Goal: Task Accomplishment & Management: Manage account settings

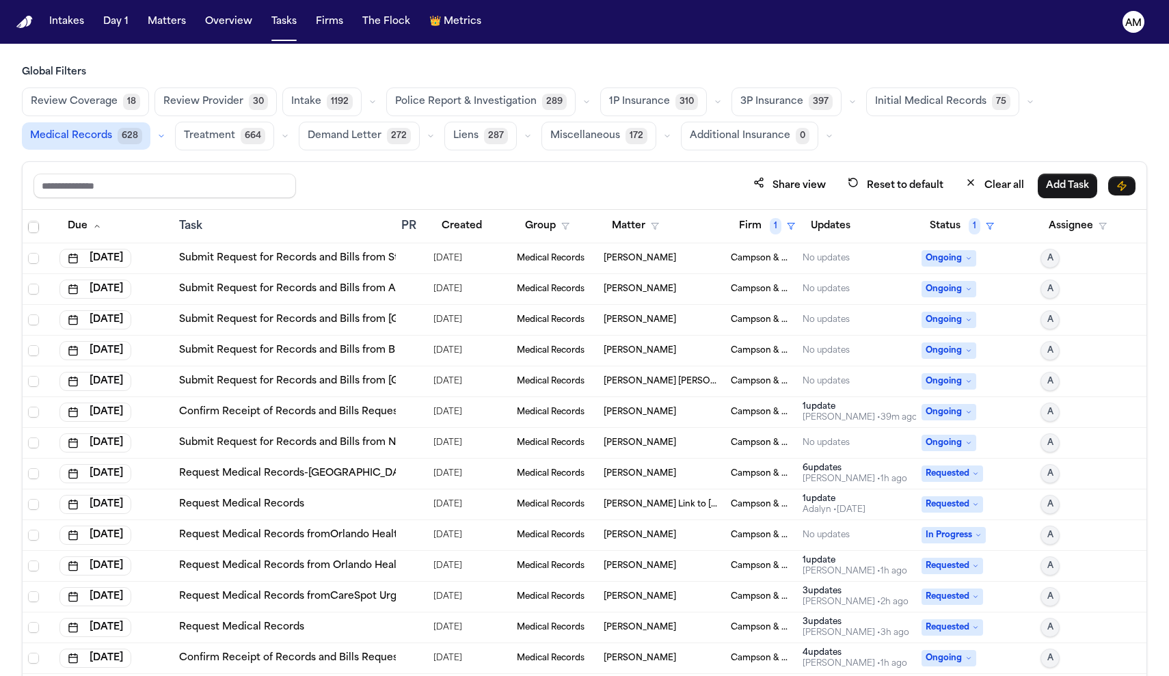
scroll to position [436, 0]
click at [683, 444] on div "[PERSON_NAME]" at bounding box center [662, 442] width 116 height 11
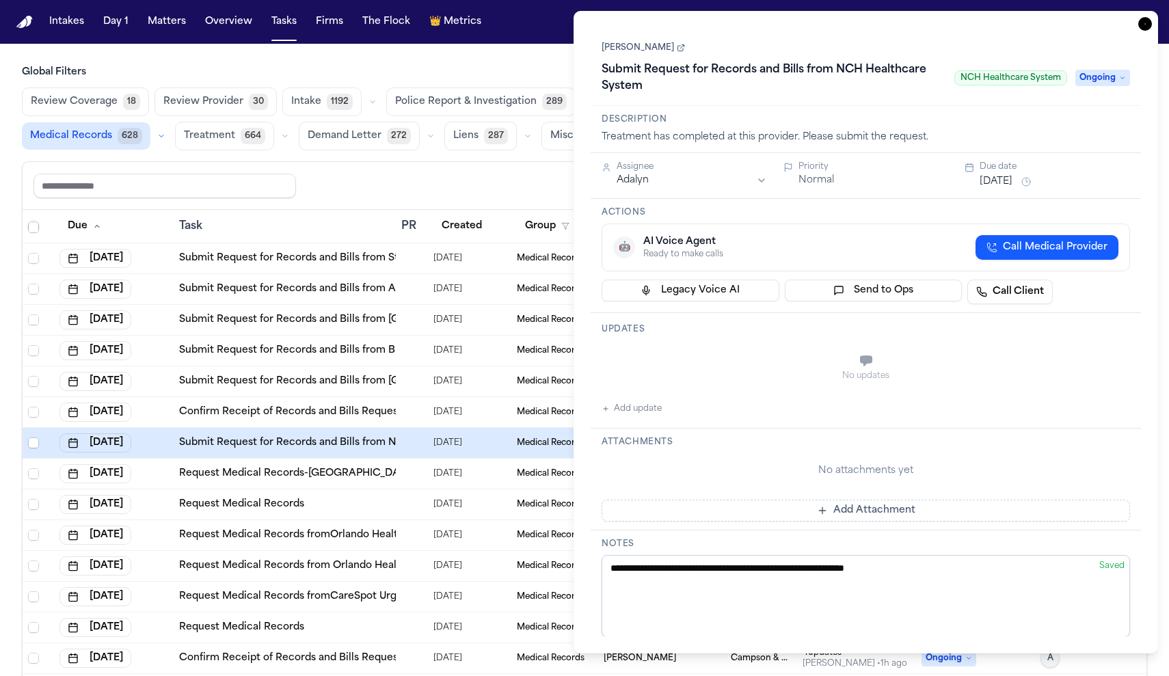
click at [229, 450] on td "Submit Request for Records and Bills from NCH Healthcare System" at bounding box center [285, 443] width 222 height 31
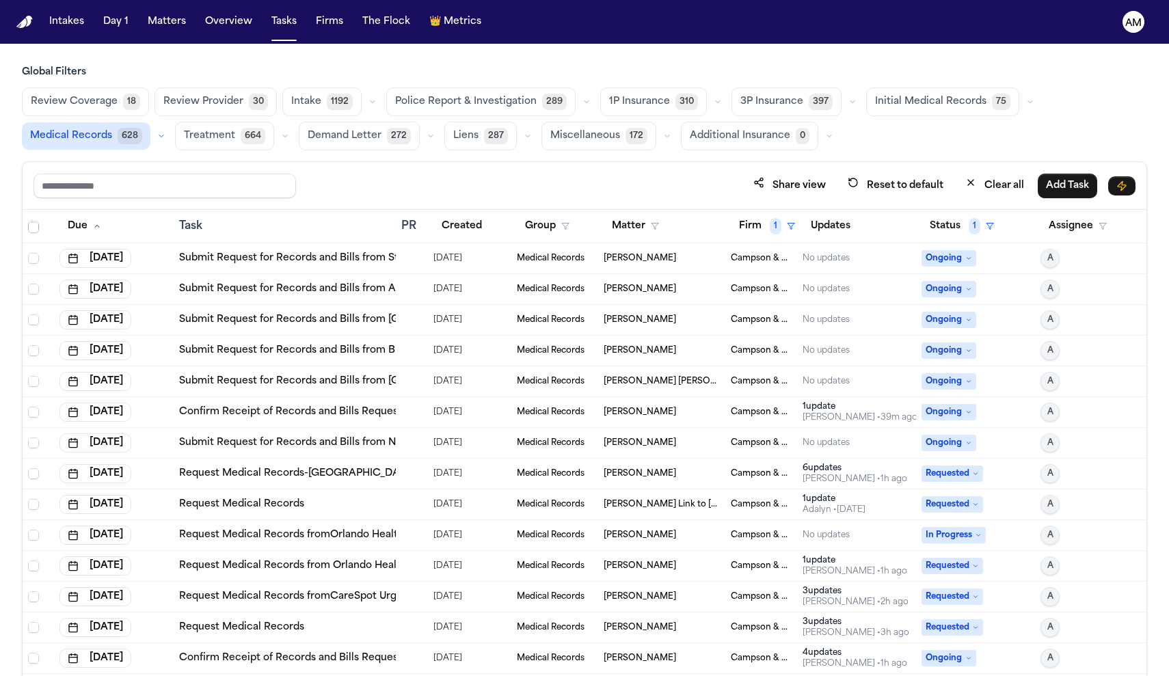
click at [229, 448] on link "Submit Request for Records and Bills from NCH Healthcare System" at bounding box center [343, 443] width 328 height 14
click at [304, 448] on link "Submit Request for Records and Bills from NCH Healthcare System" at bounding box center [343, 443] width 328 height 14
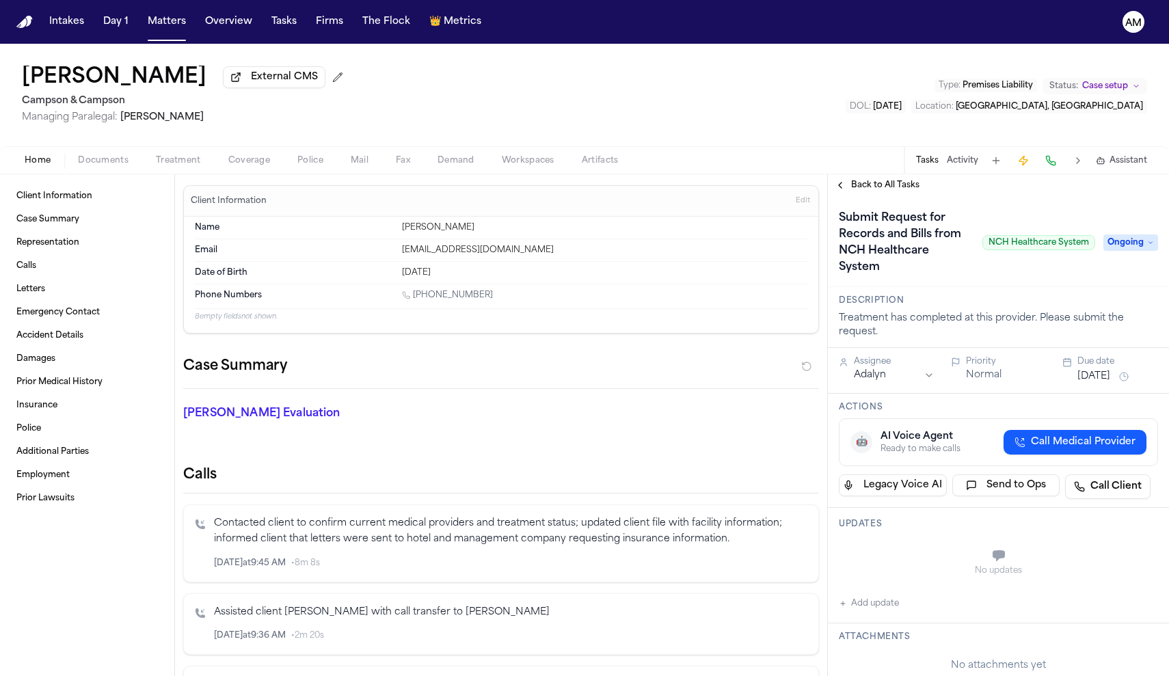
click at [888, 191] on span "Back to All Tasks" at bounding box center [885, 185] width 68 height 11
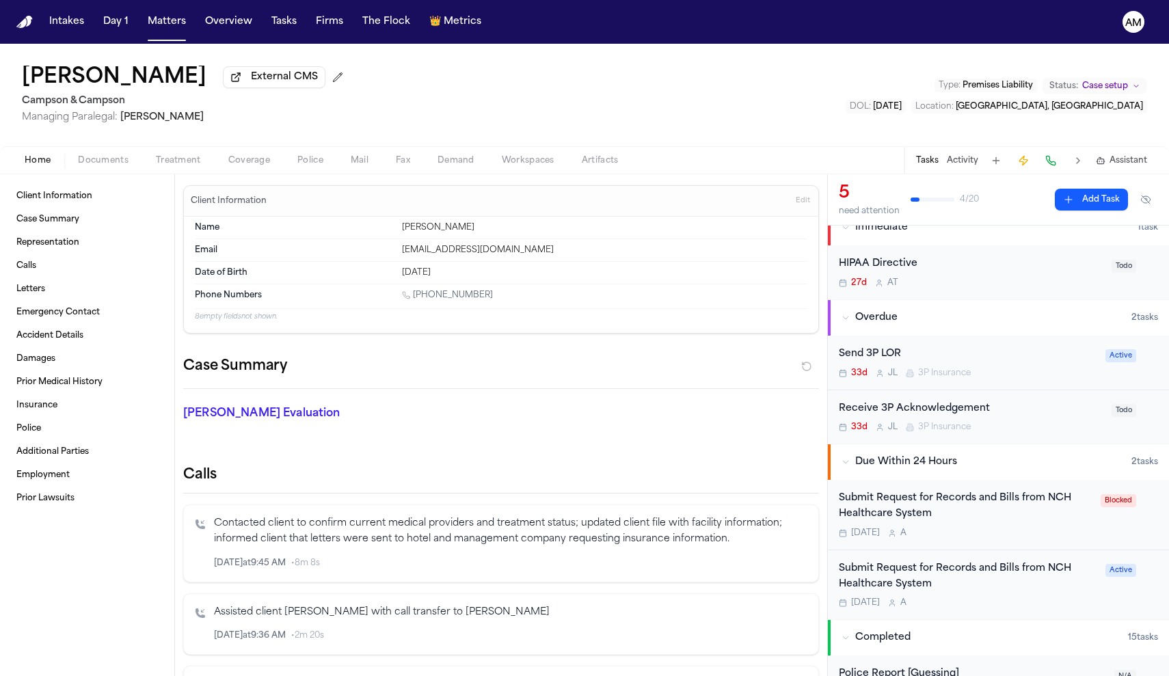
scroll to position [22, 0]
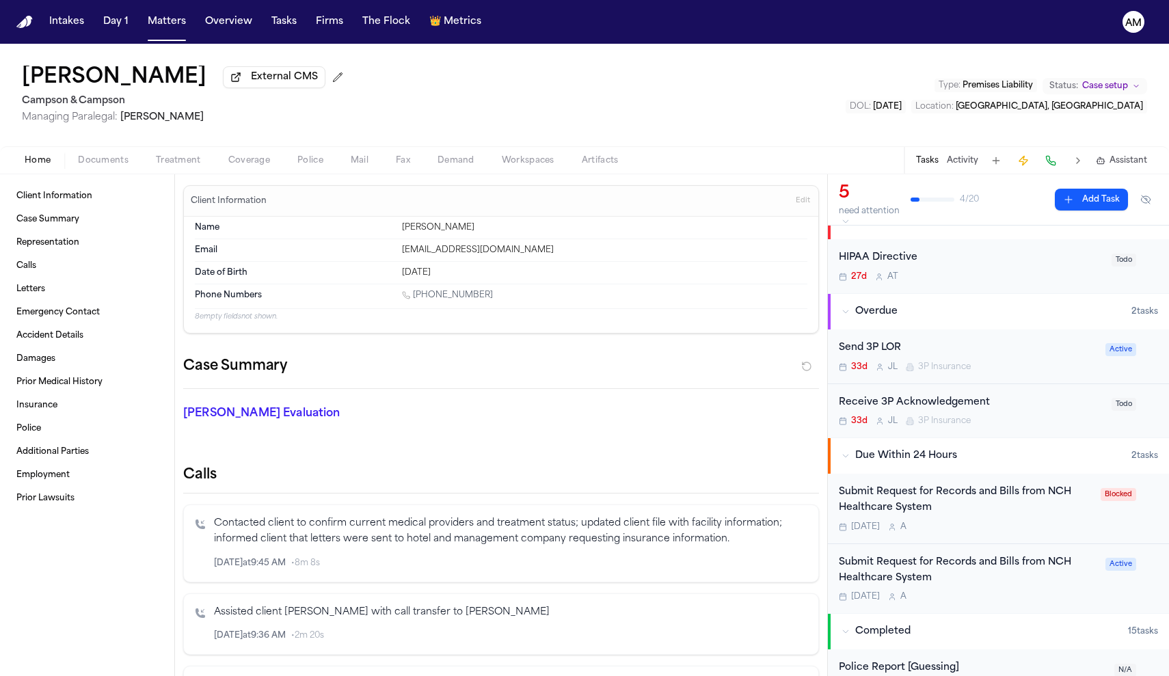
click at [1007, 531] on div "Today A" at bounding box center [966, 527] width 254 height 11
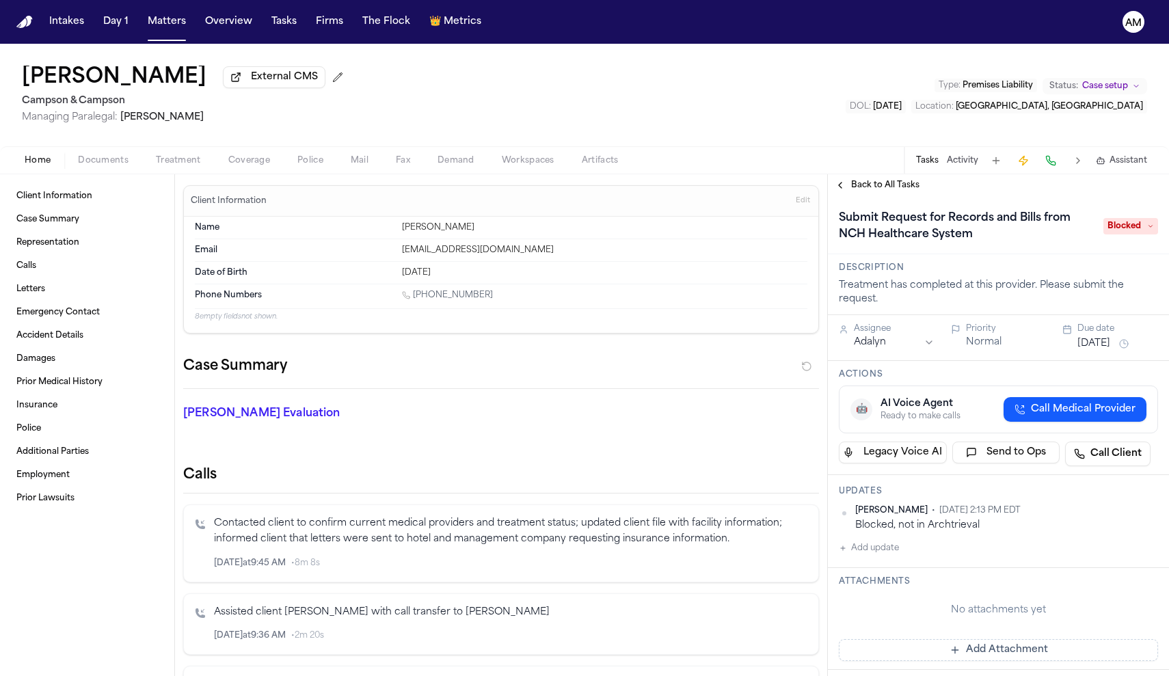
click at [1139, 228] on span "Blocked" at bounding box center [1130, 226] width 55 height 16
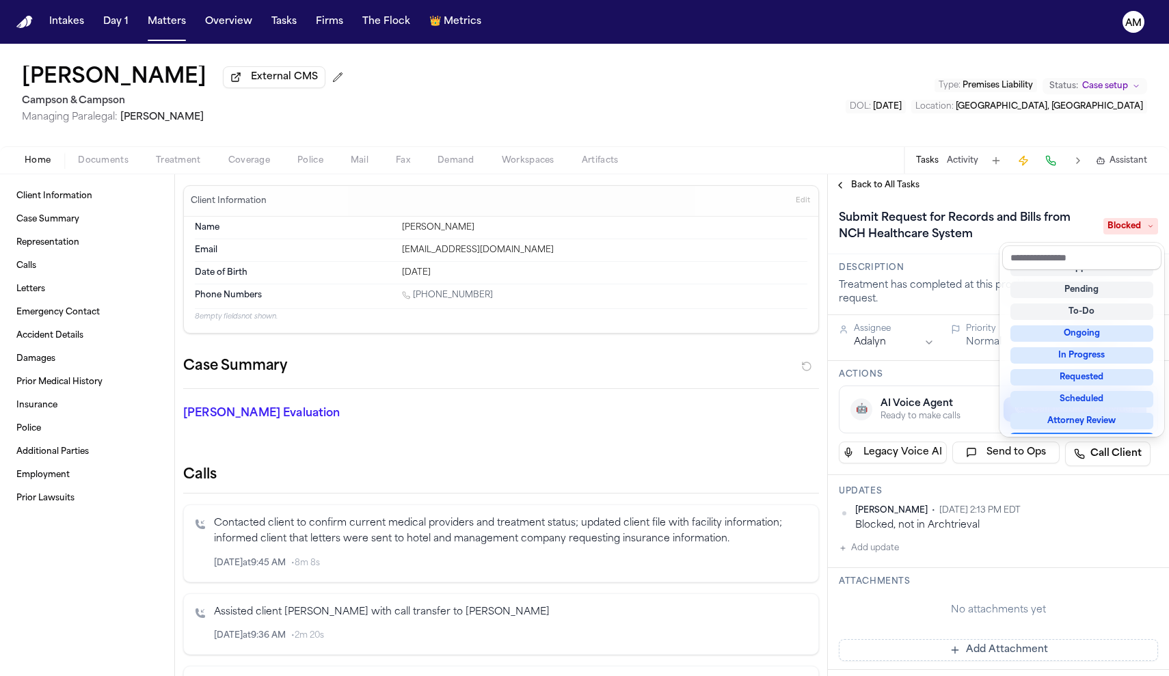
scroll to position [5, 0]
click at [1110, 320] on div "To-Do" at bounding box center [1081, 322] width 143 height 16
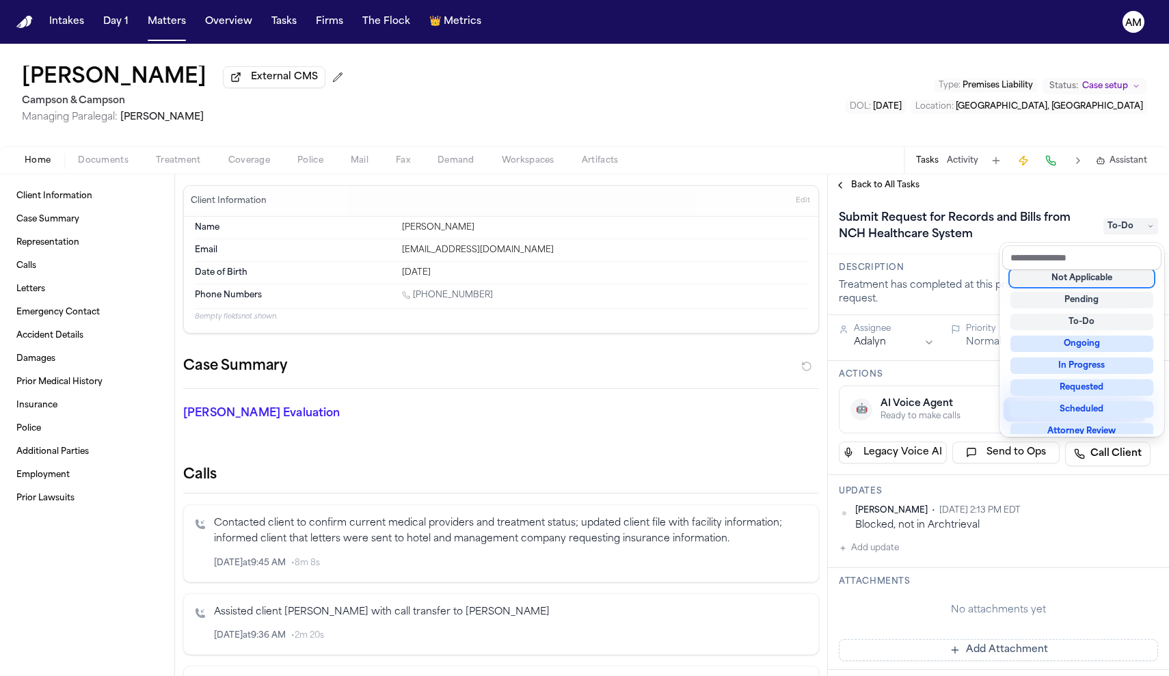
click at [1110, 320] on div "To-Do" at bounding box center [1081, 322] width 143 height 16
click at [1111, 321] on div "To-Do" at bounding box center [1081, 322] width 143 height 16
click at [1059, 316] on div "To-Do" at bounding box center [1081, 322] width 143 height 16
click at [1087, 200] on div "Submit Request for Records and Bills from NCH Healthcare System To-Do" at bounding box center [998, 225] width 341 height 58
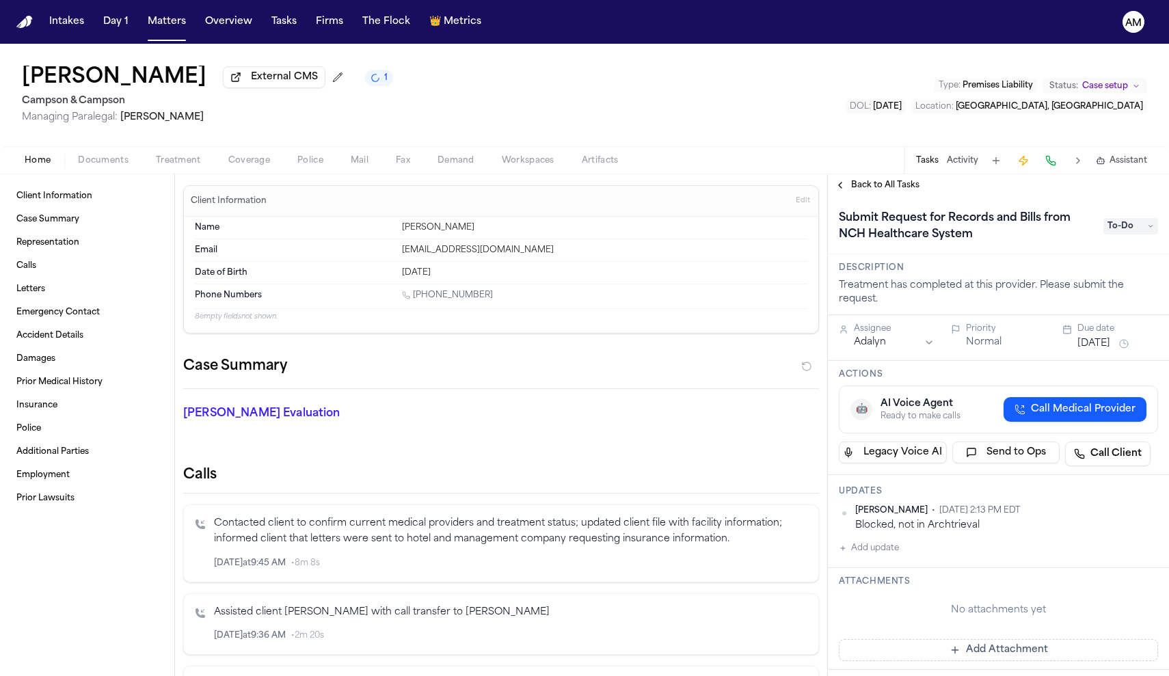
click at [117, 161] on span "Documents" at bounding box center [103, 160] width 51 height 11
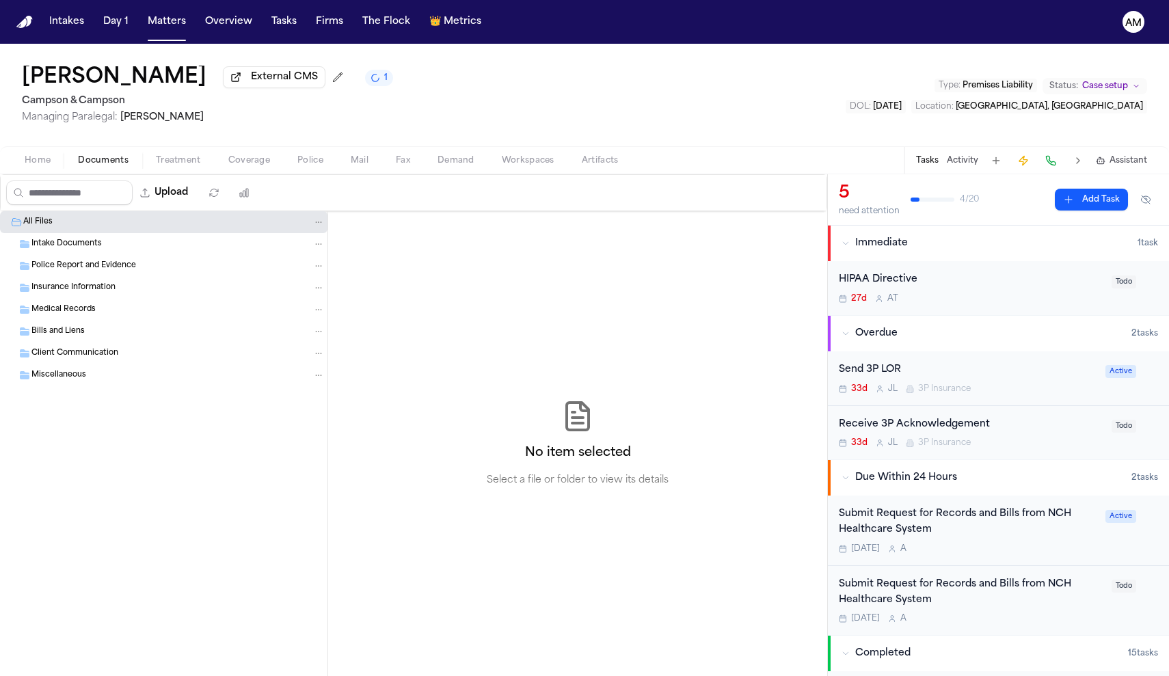
click at [40, 166] on span "Home" at bounding box center [38, 160] width 26 height 11
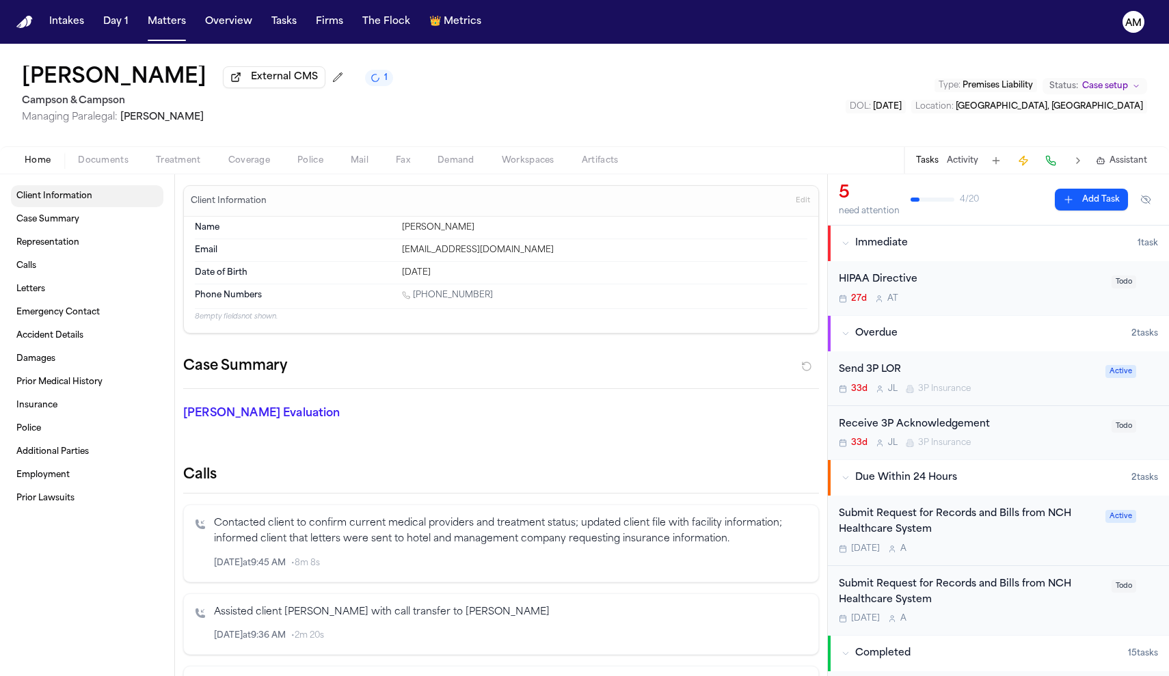
click at [72, 190] on link "Client Information" at bounding box center [87, 196] width 152 height 22
drag, startPoint x: 500, startPoint y: 299, endPoint x: 405, endPoint y: 298, distance: 95.7
click at [405, 298] on div "1 (630) 272-7725" at bounding box center [604, 296] width 405 height 13
click at [509, 313] on p "8 empty fields not shown." at bounding box center [501, 317] width 612 height 10
drag, startPoint x: 489, startPoint y: 300, endPoint x: 418, endPoint y: 299, distance: 71.8
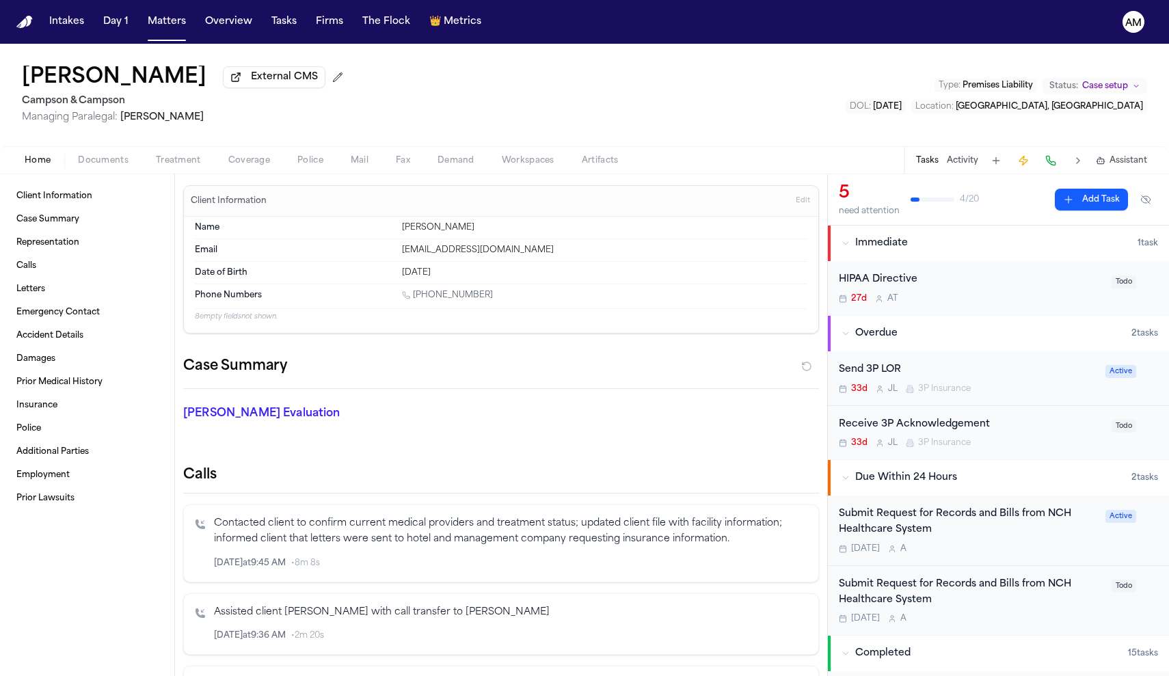
click at [418, 299] on div "1 (630) 272-7725" at bounding box center [604, 296] width 405 height 13
drag, startPoint x: 498, startPoint y: 251, endPoint x: 396, endPoint y: 255, distance: 102.6
click at [396, 255] on div "Email sandylzazu@gmail.com" at bounding box center [501, 250] width 612 height 23
copy div "sandylzazu@gmail.com"
click at [935, 159] on button "Tasks" at bounding box center [927, 160] width 23 height 11
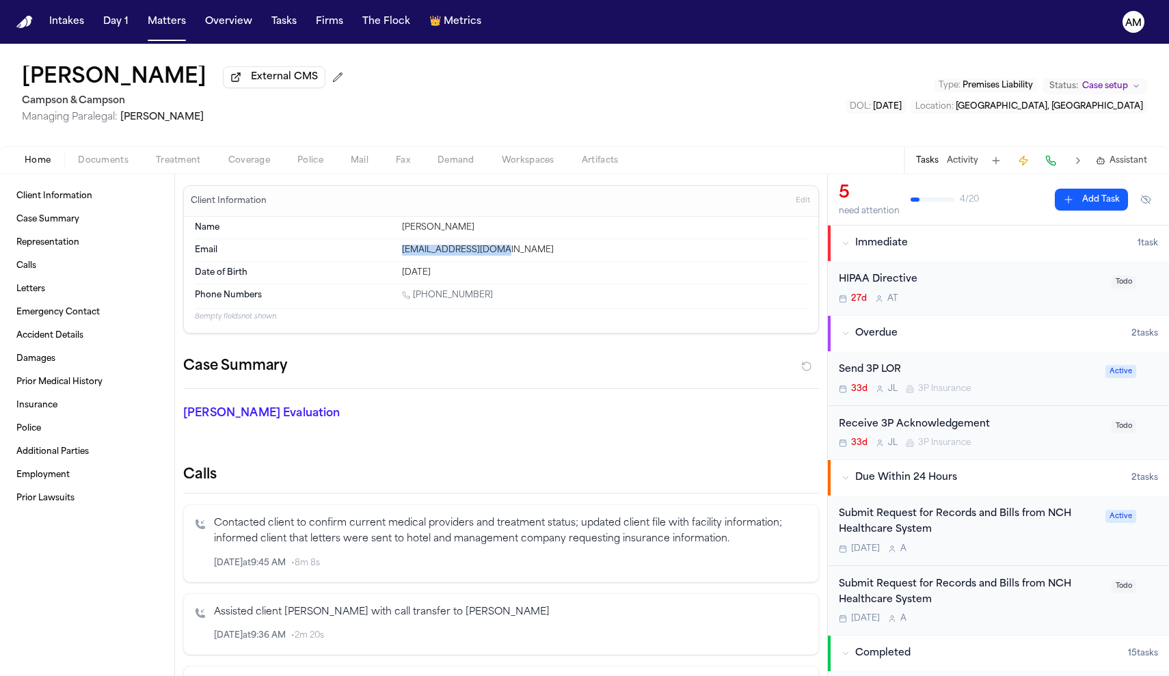
click at [1017, 536] on div "Submit Request for Records and Bills from NCH Healthcare System" at bounding box center [968, 521] width 258 height 31
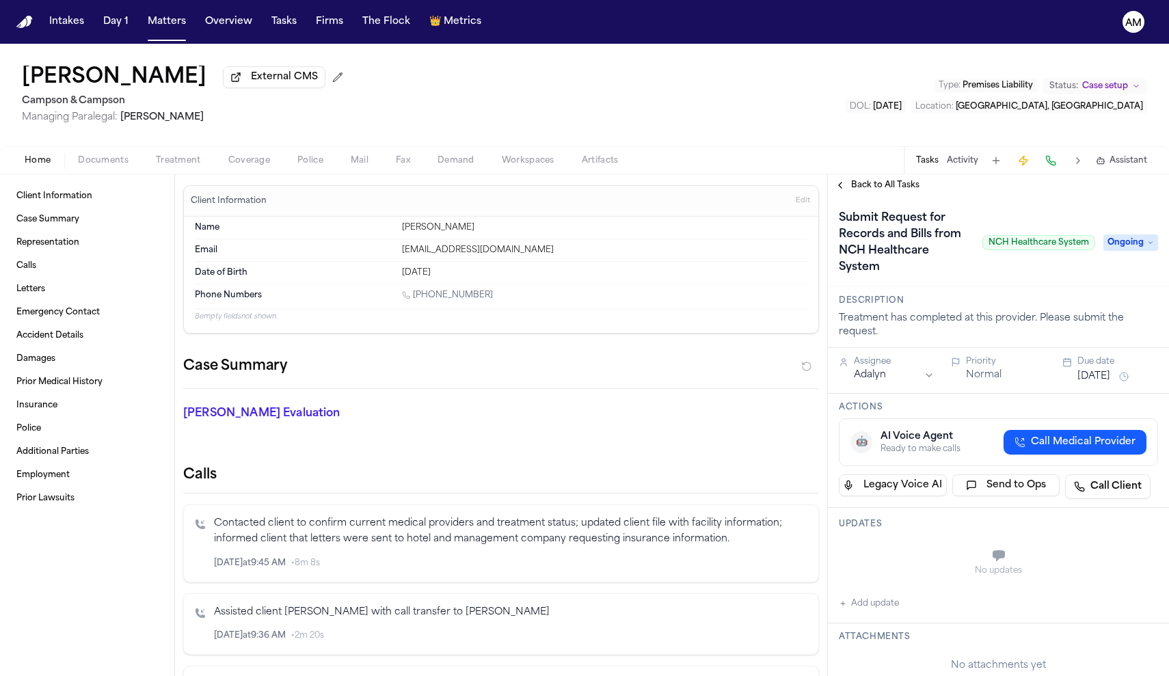
click at [1135, 254] on div "Submit Request for Records and Bills from NCH Healthcare System NCH Healthcare …" at bounding box center [998, 242] width 319 height 71
click at [1134, 245] on span "Ongoing" at bounding box center [1130, 242] width 55 height 16
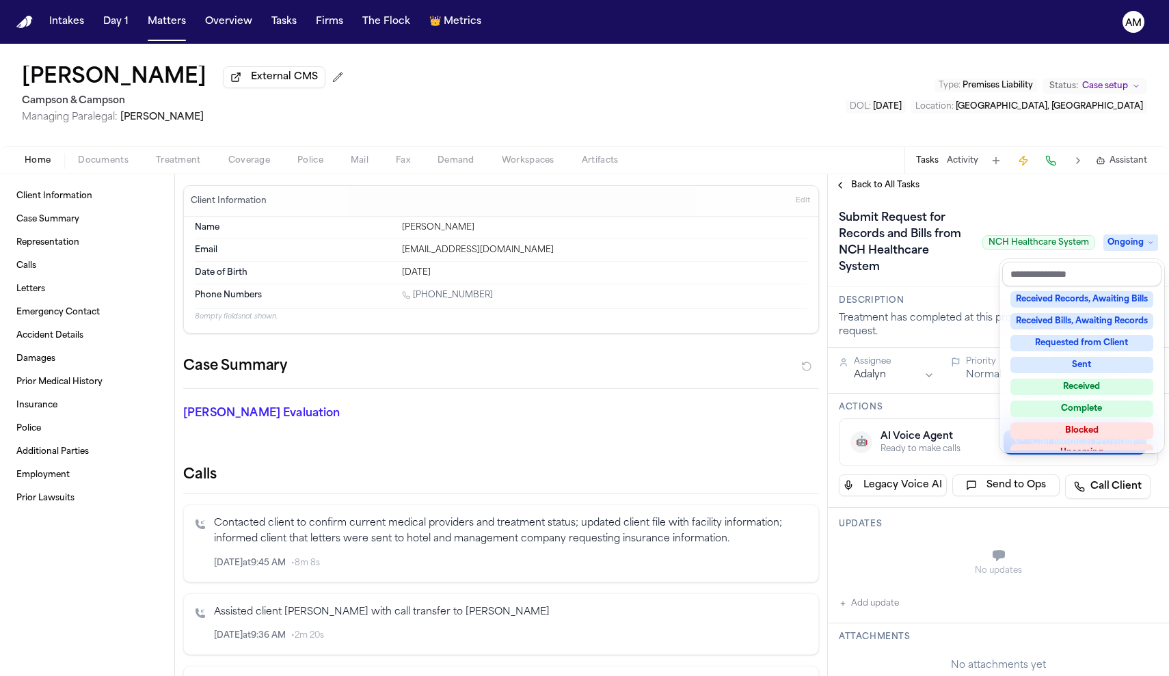
scroll to position [200, 0]
click at [1110, 429] on div "Blocked" at bounding box center [1081, 428] width 143 height 16
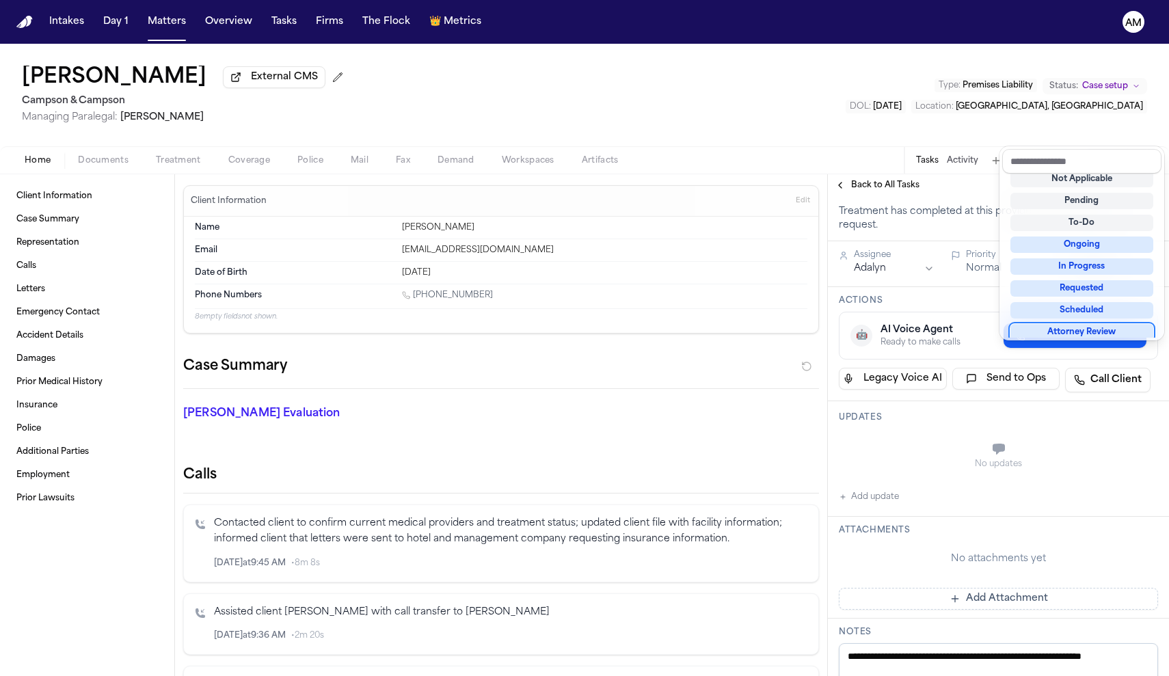
scroll to position [117, 0]
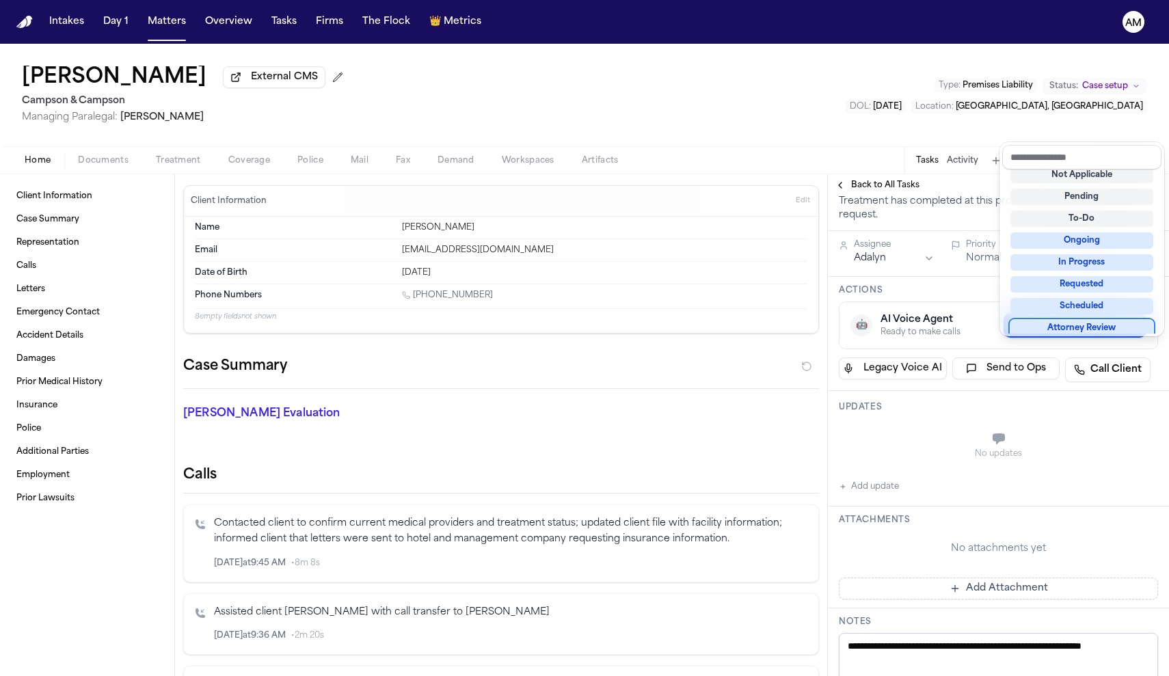
click at [861, 492] on div "**********" at bounding box center [998, 551] width 341 height 945
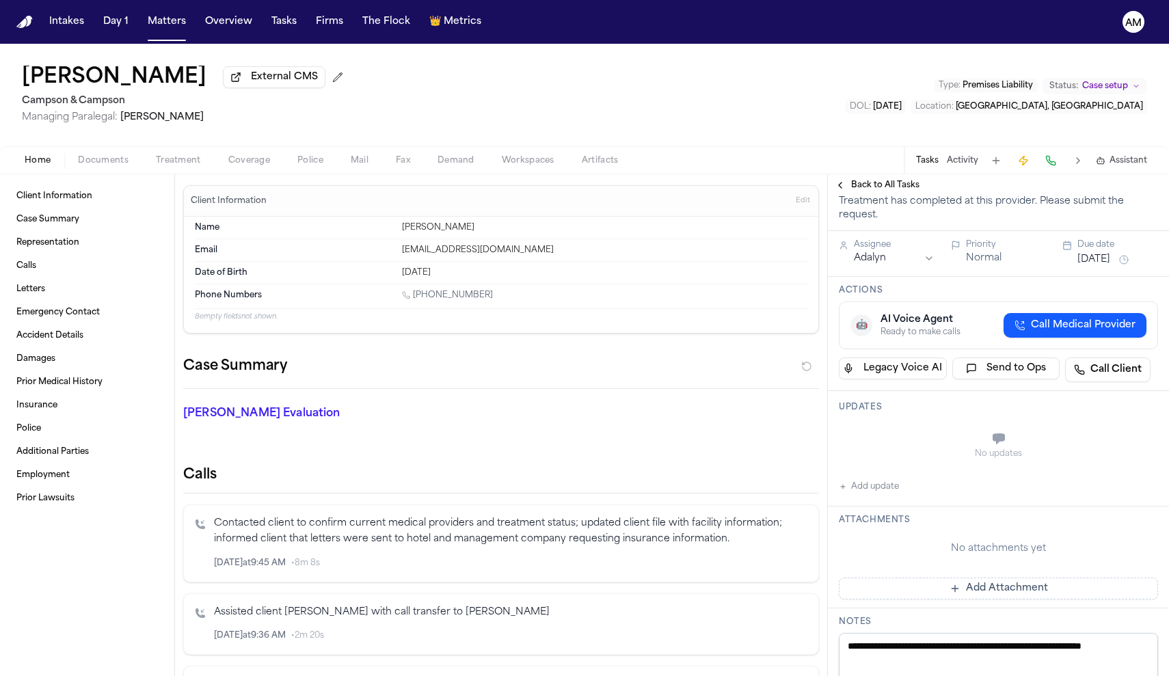
click at [878, 489] on button "Add update" at bounding box center [869, 486] width 60 height 16
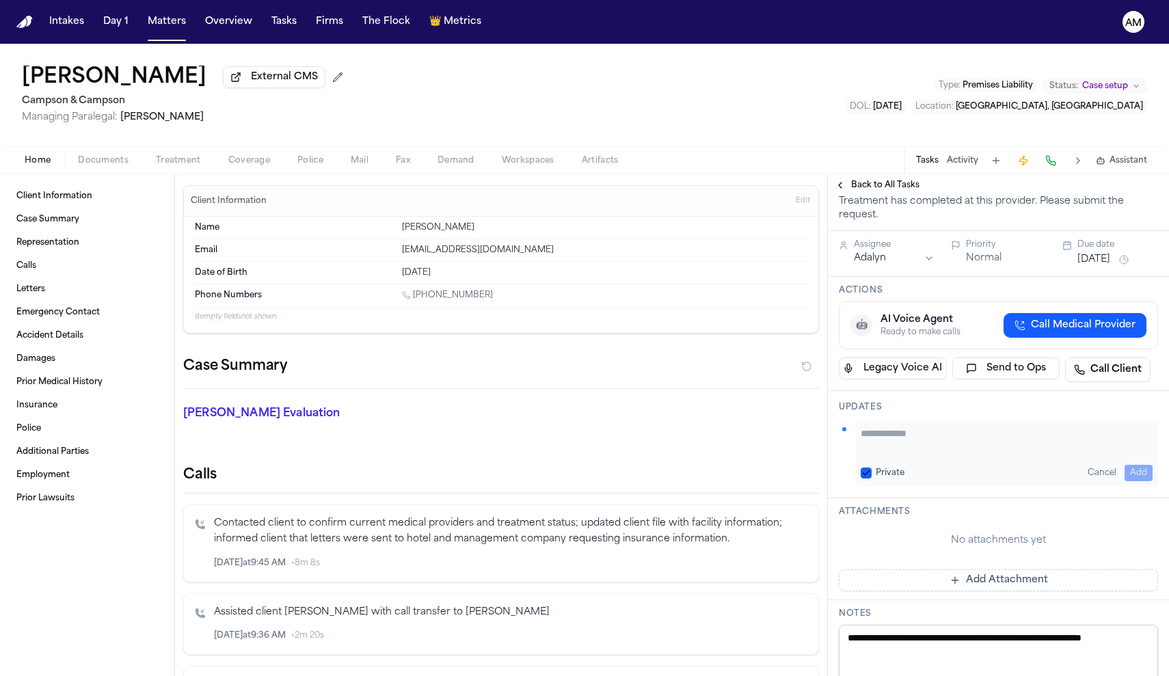
click at [875, 474] on div "Private" at bounding box center [883, 473] width 44 height 11
click at [869, 470] on button "Private" at bounding box center [866, 473] width 11 height 11
click at [888, 457] on div "Private Cancel Add" at bounding box center [1006, 454] width 303 height 66
click at [898, 435] on textarea "Add your update" at bounding box center [1007, 439] width 292 height 27
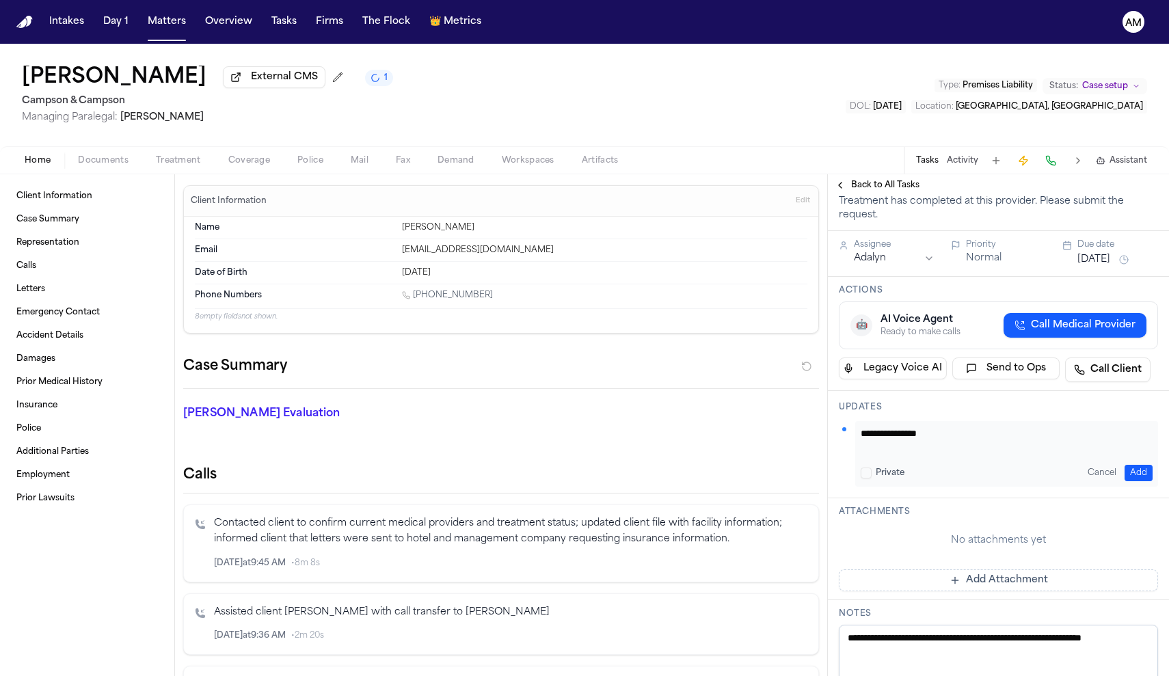
type textarea "**********"
click at [1145, 477] on button "Add" at bounding box center [1138, 473] width 28 height 16
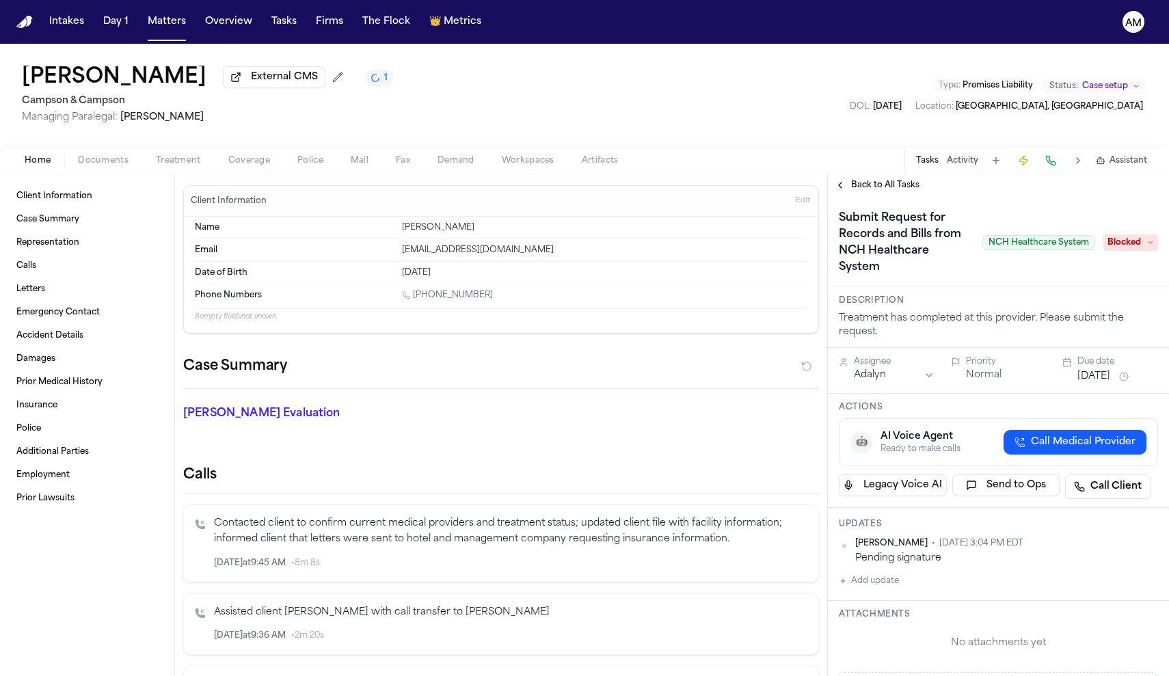
scroll to position [0, 0]
click at [842, 185] on button "Back to All Tasks" at bounding box center [877, 185] width 98 height 11
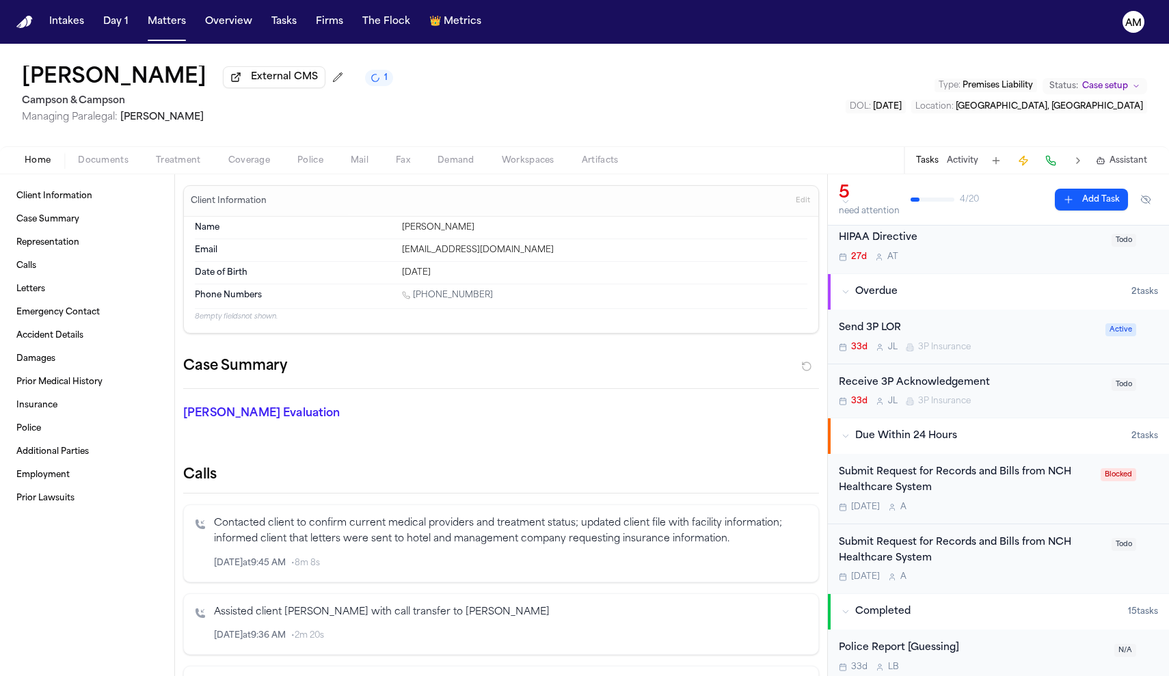
scroll to position [44, 0]
click at [934, 567] on div "Submit Request for Records and Bills from NCH Healthcare System Today A" at bounding box center [971, 557] width 265 height 48
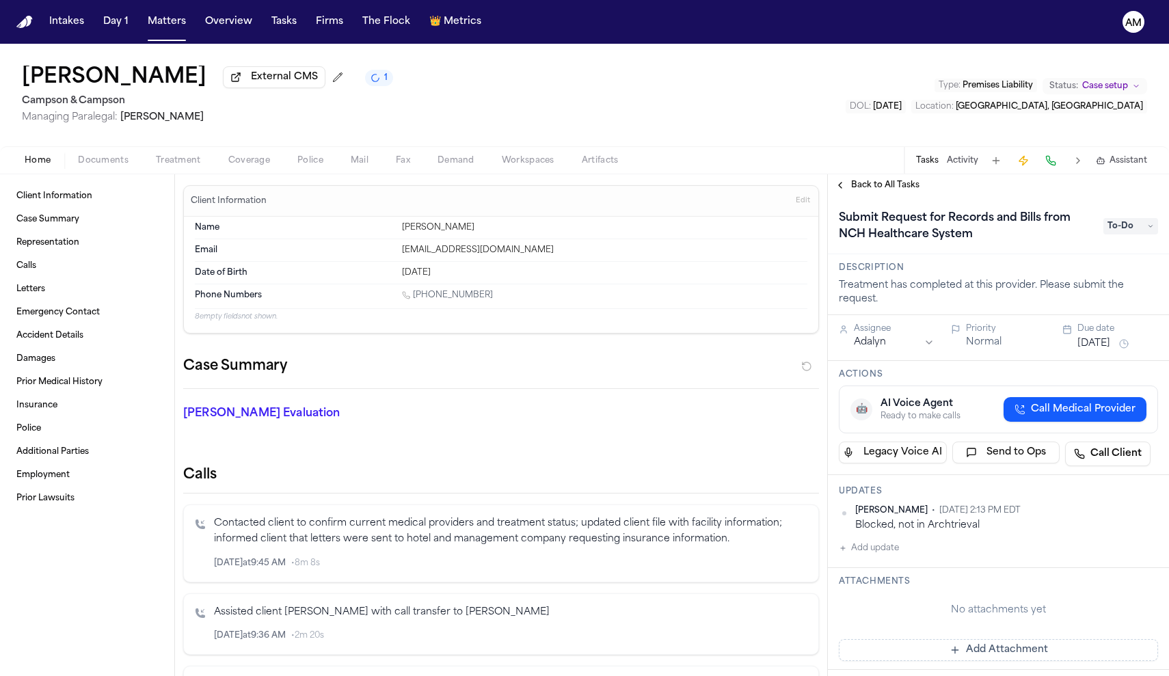
click at [1120, 234] on span "To-Do" at bounding box center [1130, 226] width 55 height 16
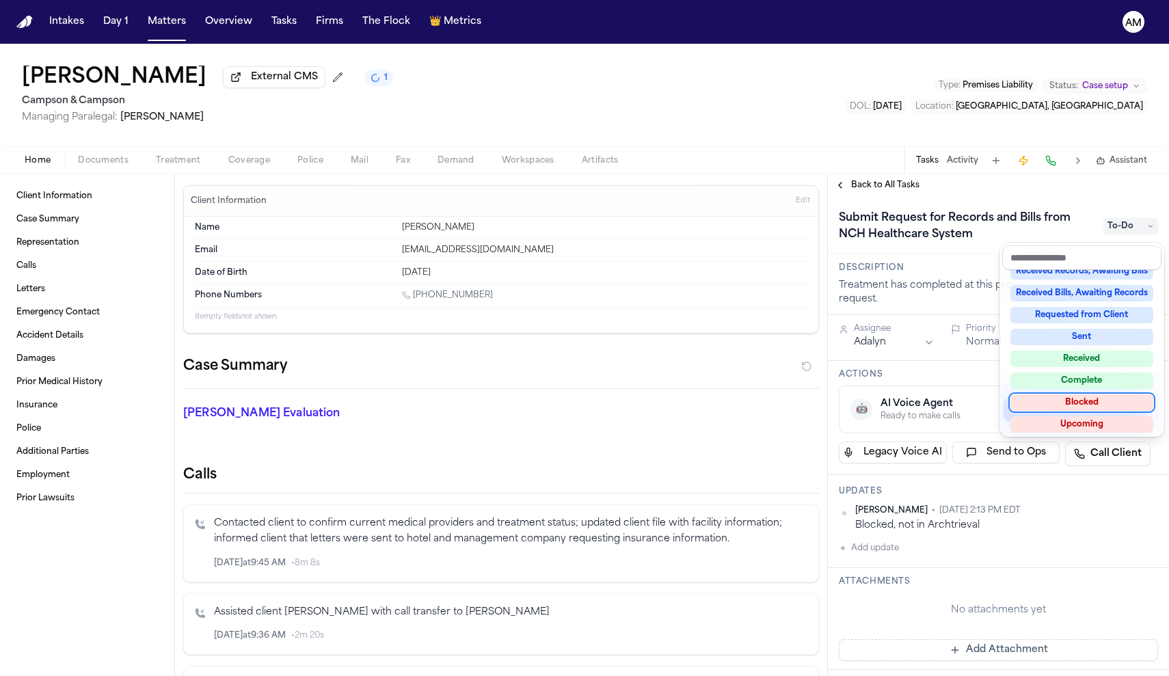
click at [1085, 405] on div "Blocked" at bounding box center [1081, 402] width 143 height 16
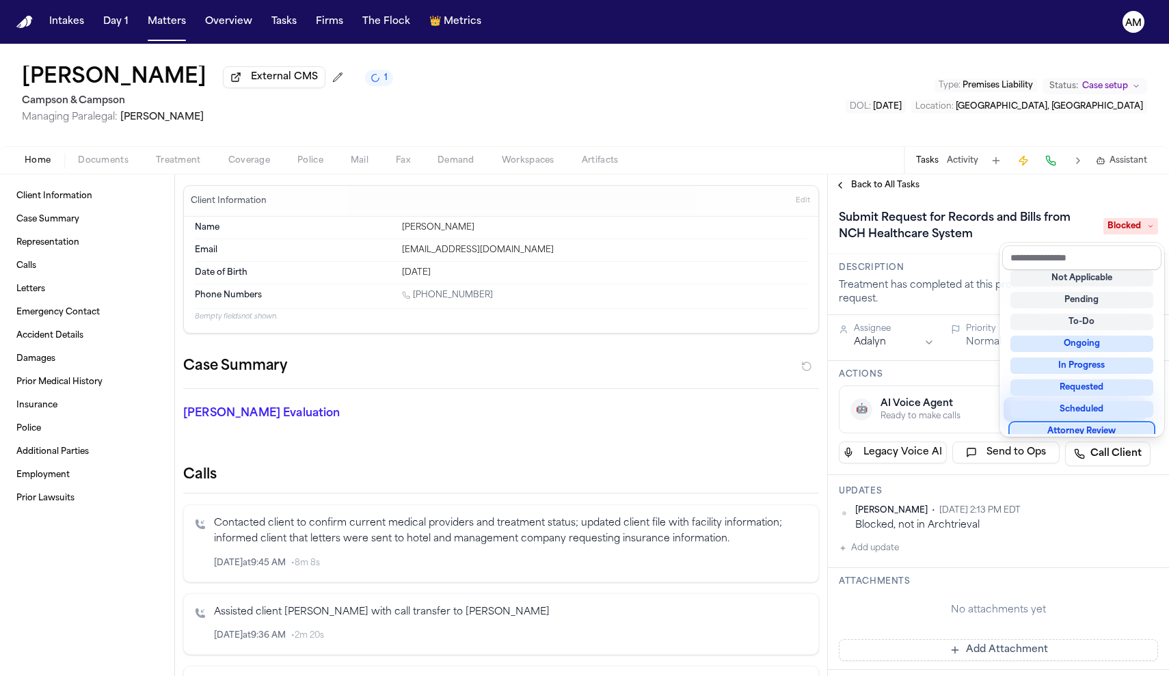
scroll to position [7, 0]
click at [1035, 512] on div "**********" at bounding box center [998, 640] width 341 height 889
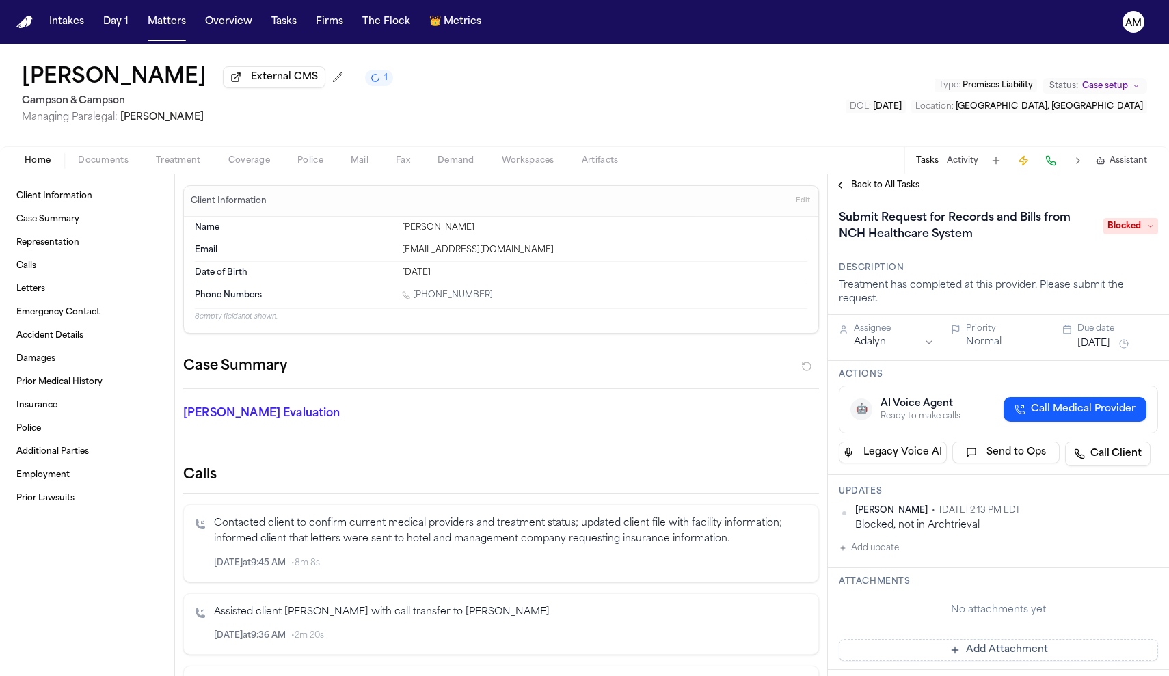
click at [1154, 515] on html "Intakes Day 1 Matters Overview Tasks Firms The Flock 👑 Metrics AM Sandy Laudand…" at bounding box center [584, 338] width 1169 height 676
click at [1096, 536] on div "Edit" at bounding box center [1114, 534] width 81 height 19
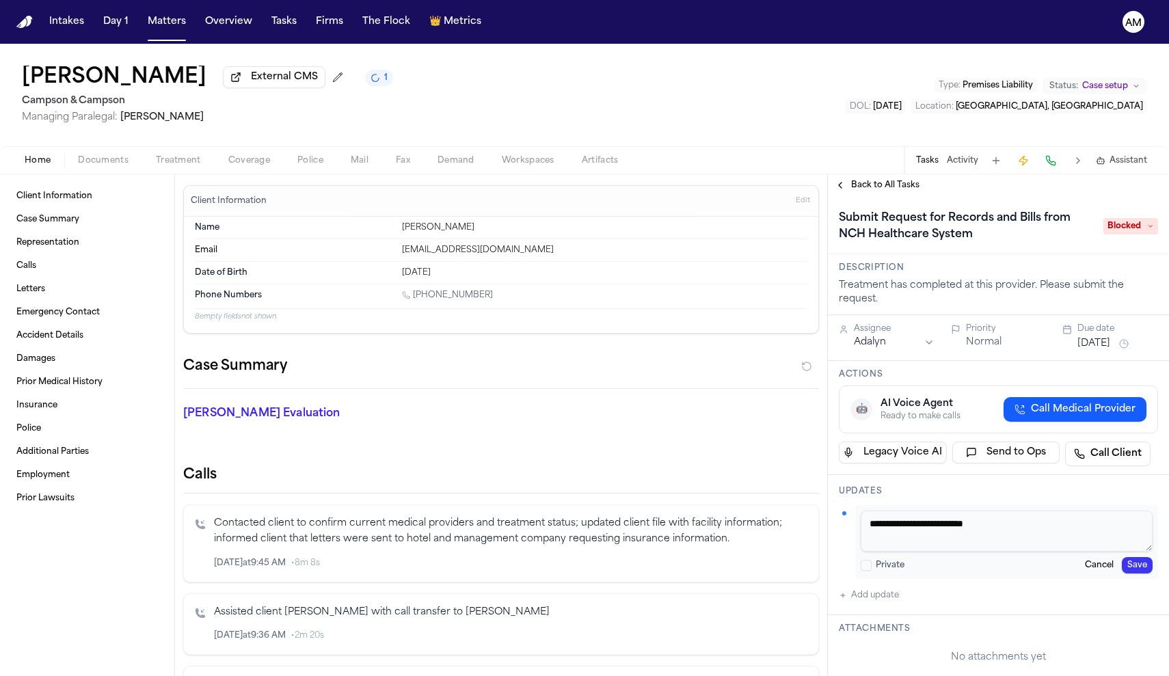
click at [1038, 537] on textarea "**********" at bounding box center [1007, 531] width 292 height 41
type textarea "**********"
click at [1130, 573] on button "Save" at bounding box center [1137, 565] width 31 height 16
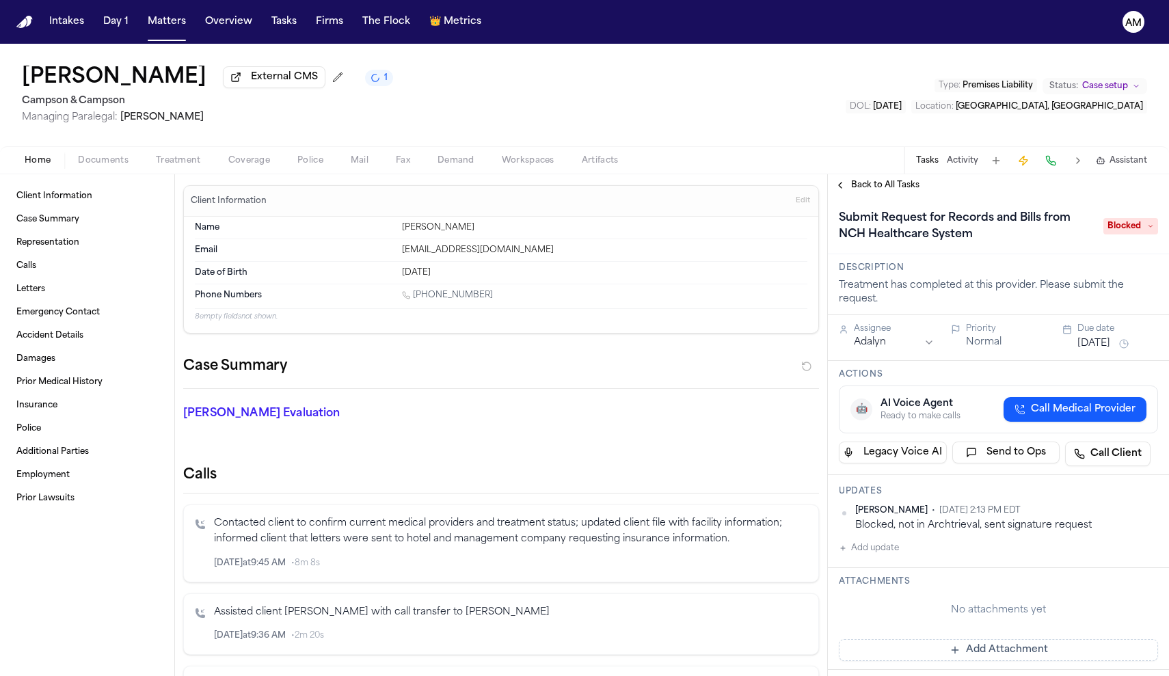
click at [1089, 351] on button "[DATE]" at bounding box center [1093, 344] width 33 height 14
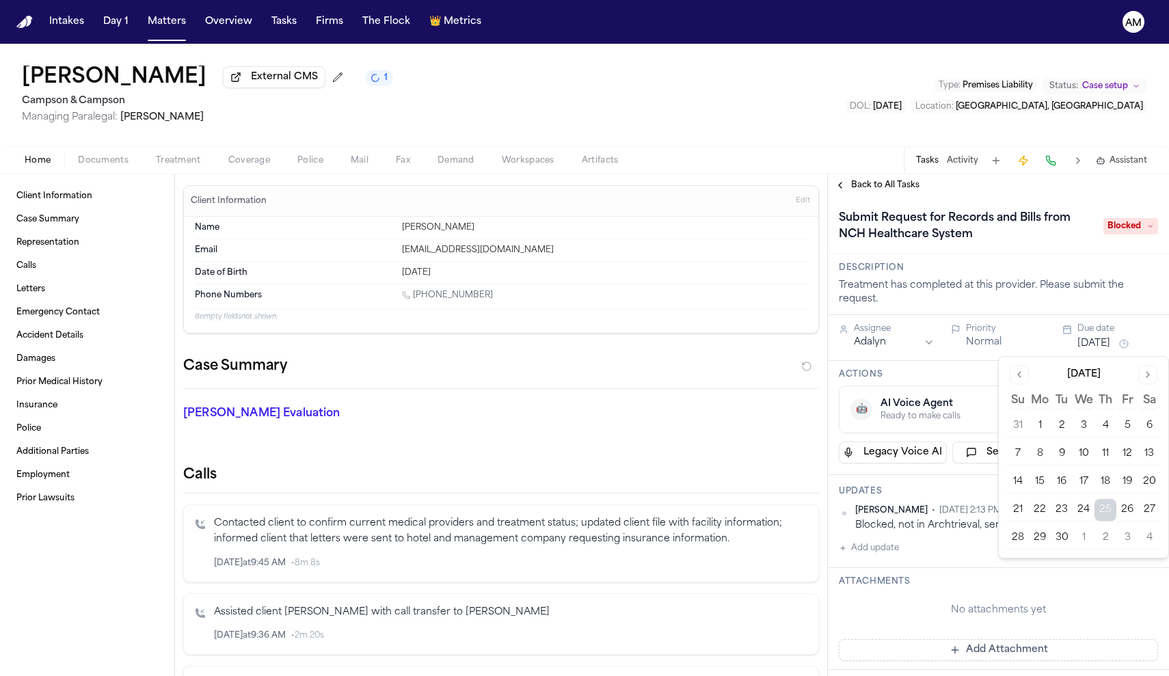
click at [1060, 541] on button "30" at bounding box center [1062, 538] width 22 height 22
click at [896, 191] on span "Back to All Tasks" at bounding box center [885, 185] width 68 height 11
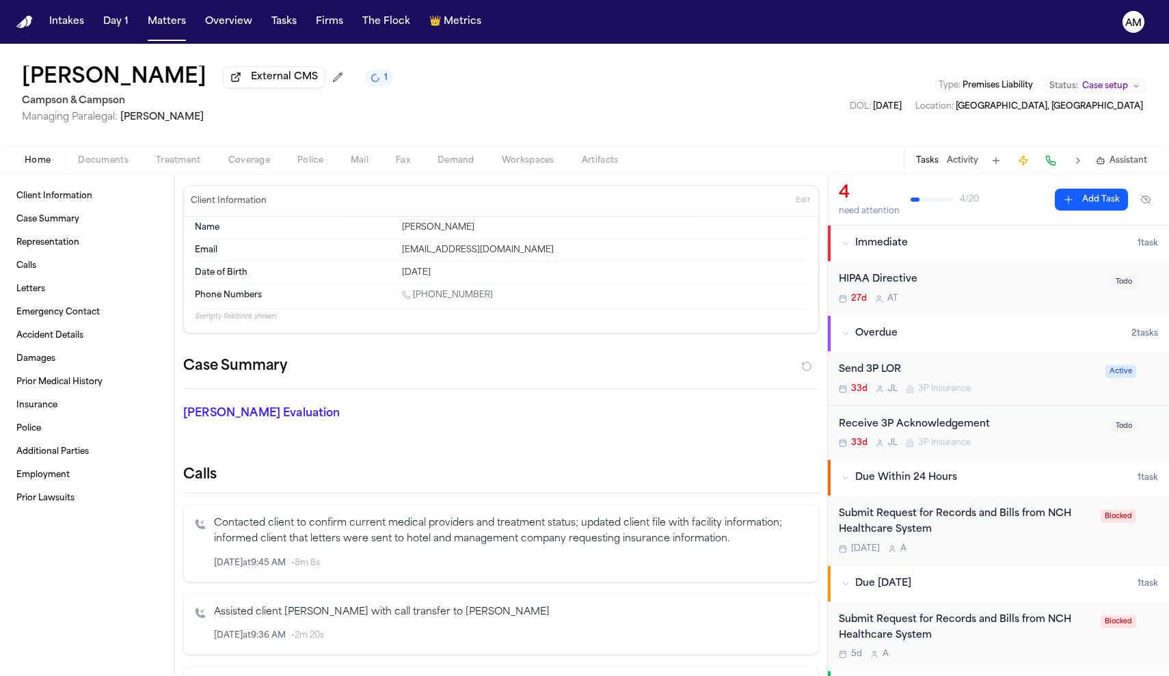
click at [989, 552] on div "Today A" at bounding box center [966, 548] width 254 height 11
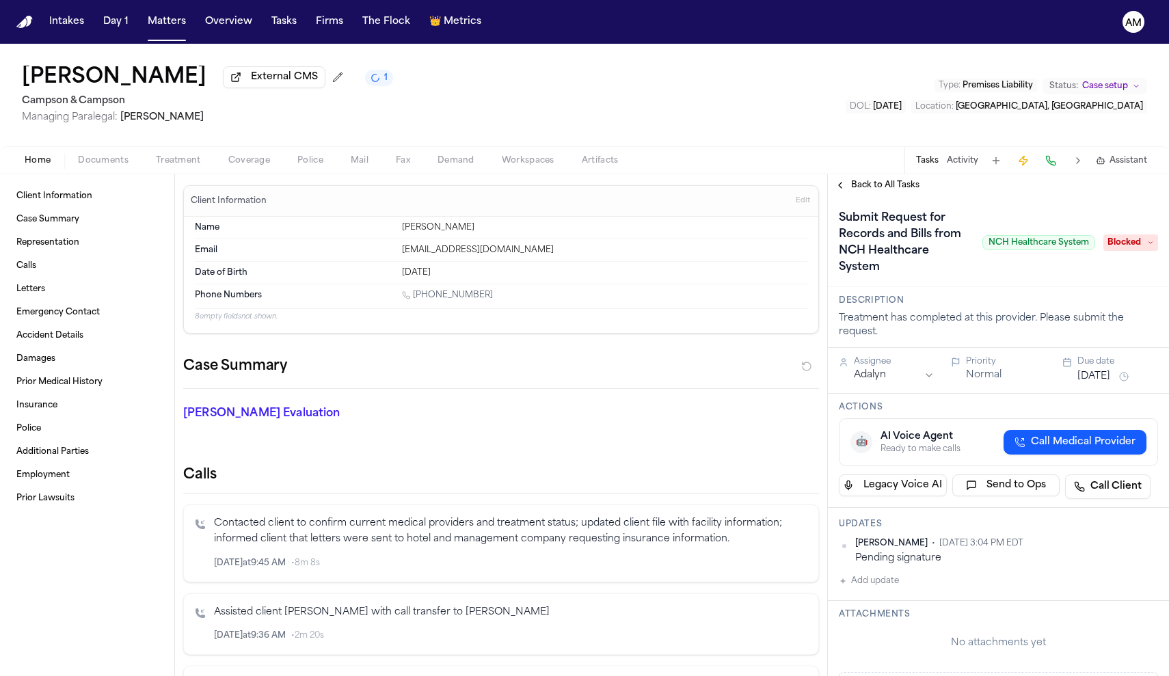
click at [1094, 383] on button "[DATE]" at bounding box center [1093, 377] width 33 height 14
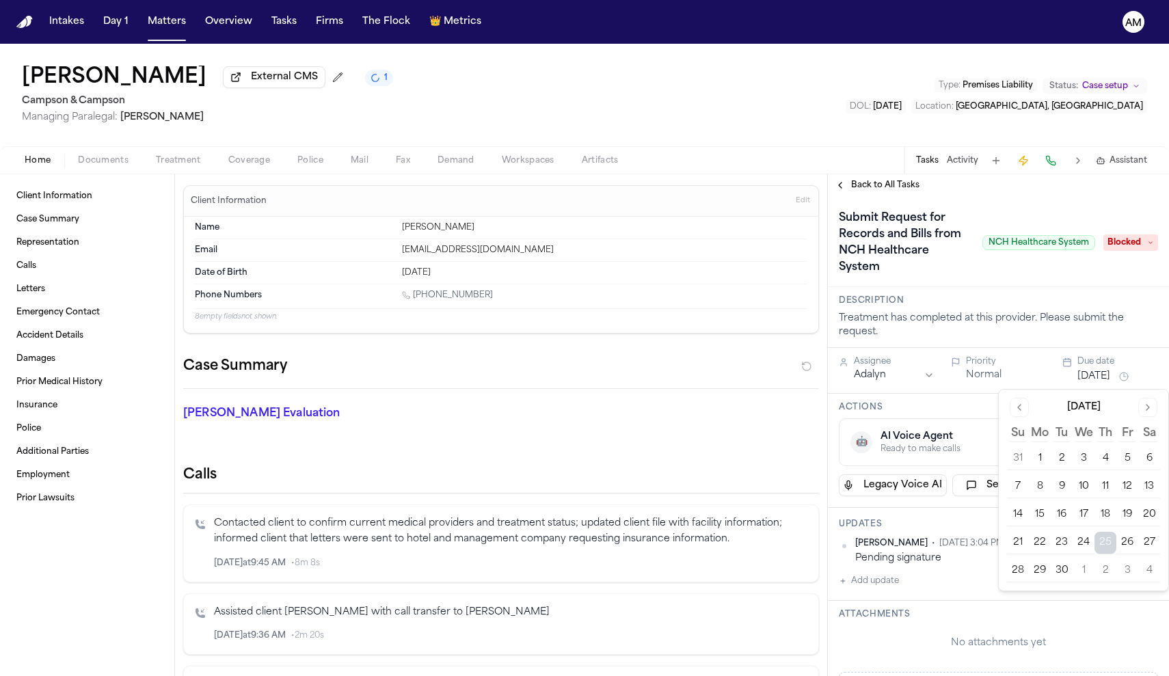
click at [1060, 574] on button "30" at bounding box center [1062, 571] width 22 height 22
click at [1059, 573] on button "30" at bounding box center [1062, 571] width 22 height 22
click at [890, 367] on div "Assignee" at bounding box center [894, 361] width 81 height 11
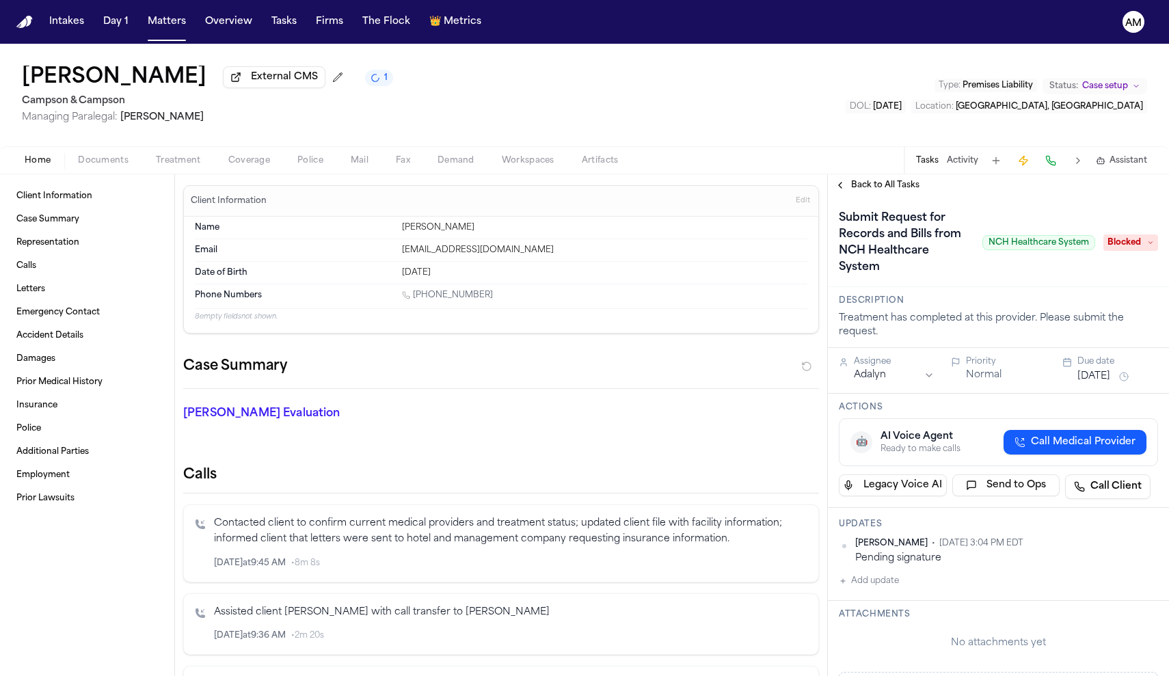
click at [923, 374] on html "Intakes Day 1 Matters Overview Tasks Firms The Flock 👑 Metrics AM Sandy Laudand…" at bounding box center [584, 338] width 1169 height 676
click at [878, 191] on span "Back to All Tasks" at bounding box center [885, 185] width 68 height 11
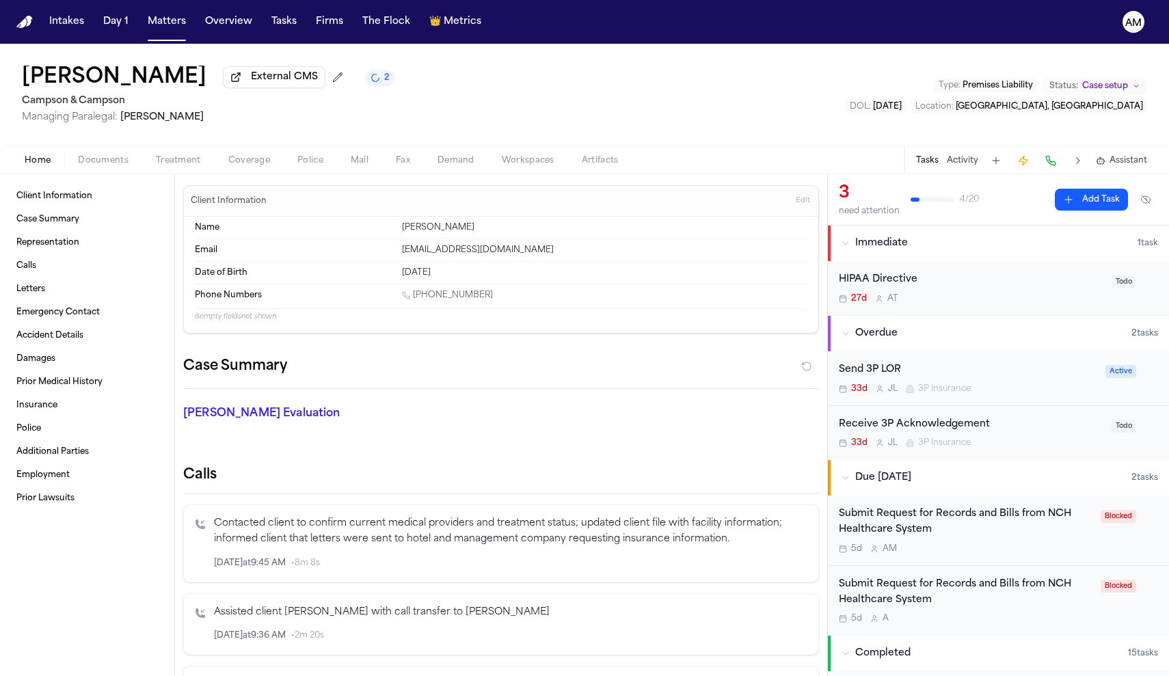
click at [1017, 591] on div "Submit Request for Records and Bills from NCH Healthcare System" at bounding box center [966, 592] width 254 height 31
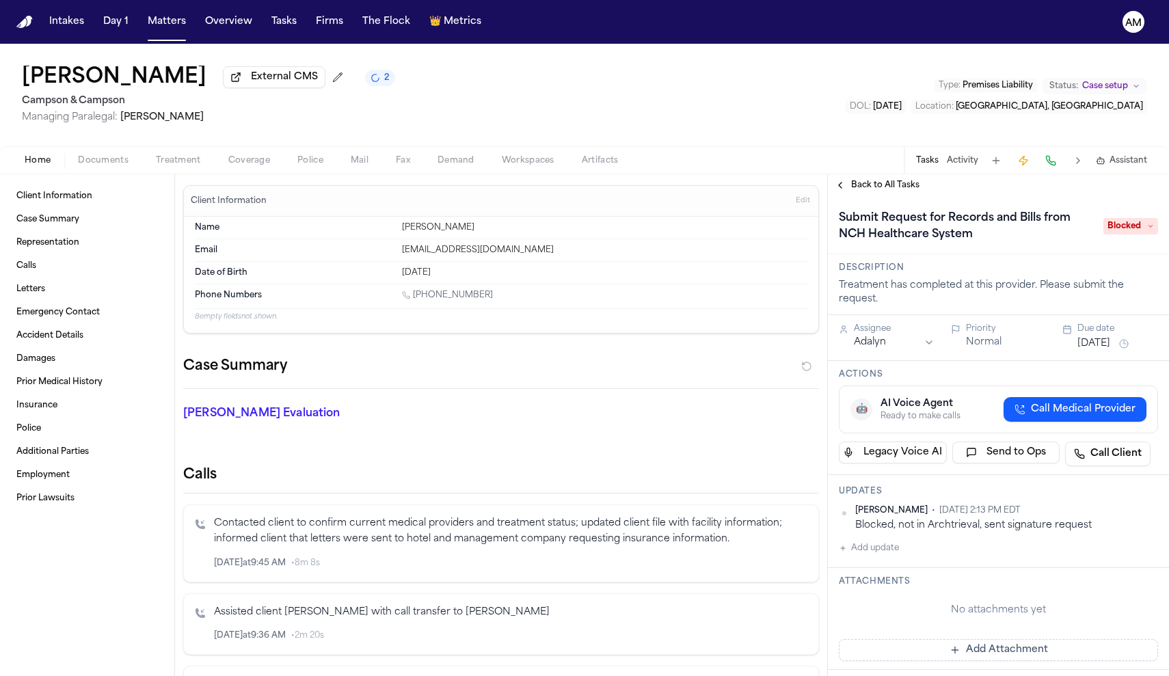
click at [925, 343] on html "Intakes Day 1 Matters Overview Tasks Firms The Flock 👑 Metrics AM Sandy Laudand…" at bounding box center [584, 338] width 1169 height 676
click at [843, 185] on button "Back to All Tasks" at bounding box center [877, 185] width 98 height 11
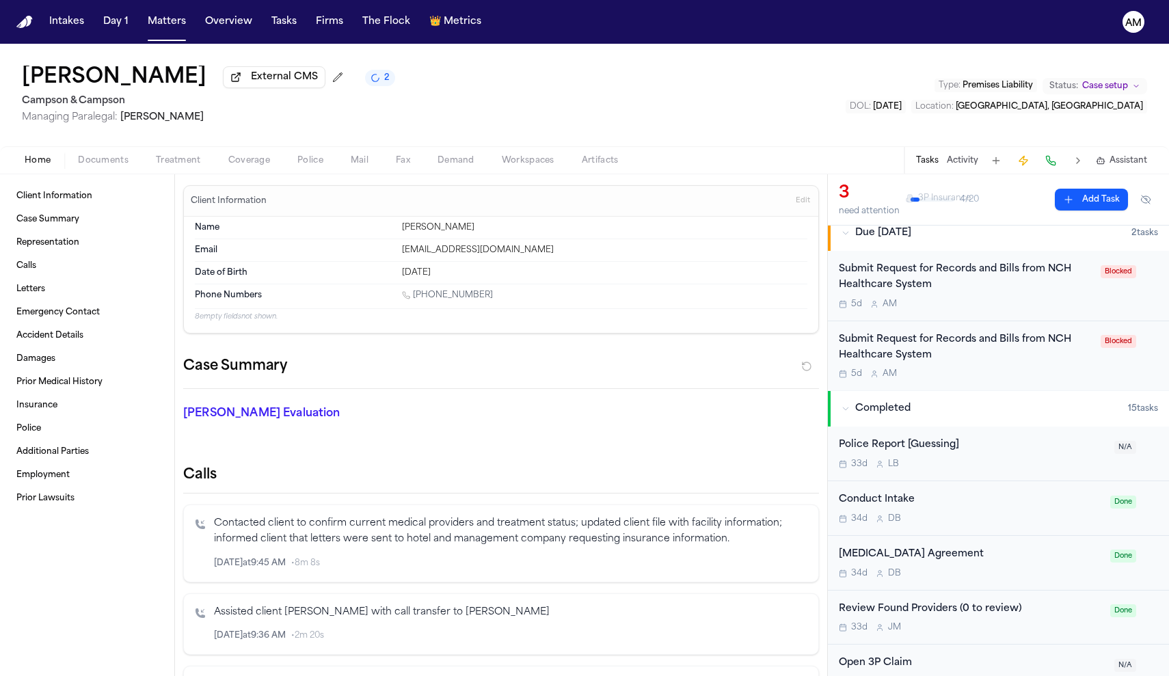
scroll to position [245, 0]
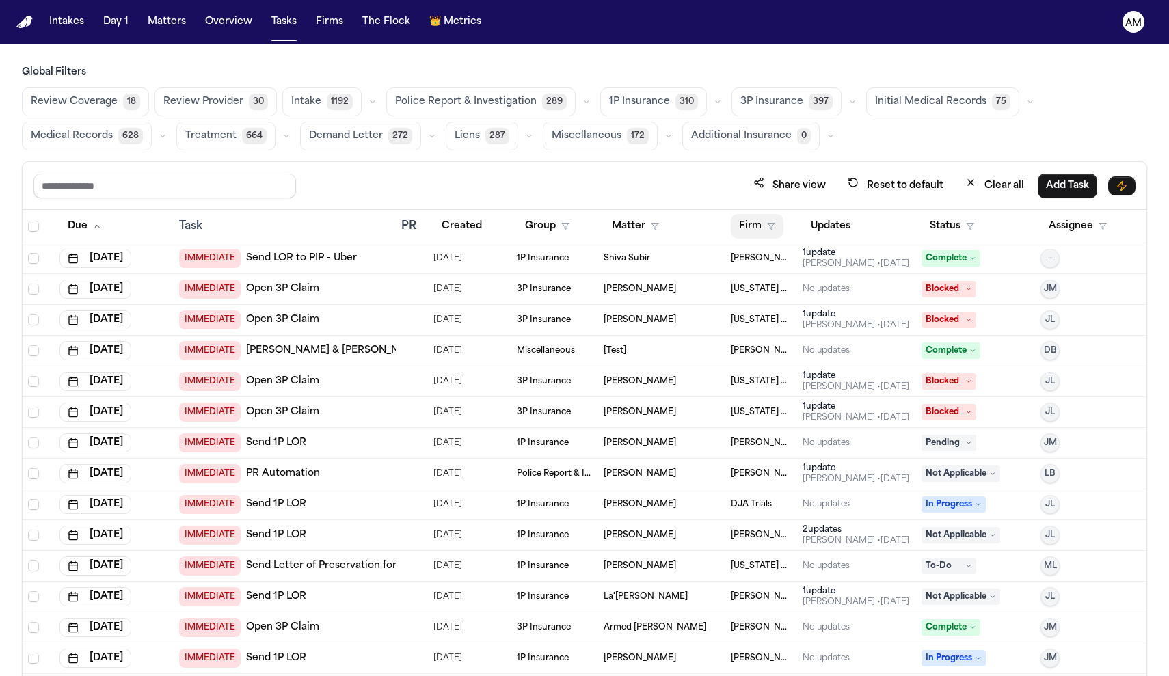
click at [776, 225] on button "Firm" at bounding box center [757, 226] width 53 height 25
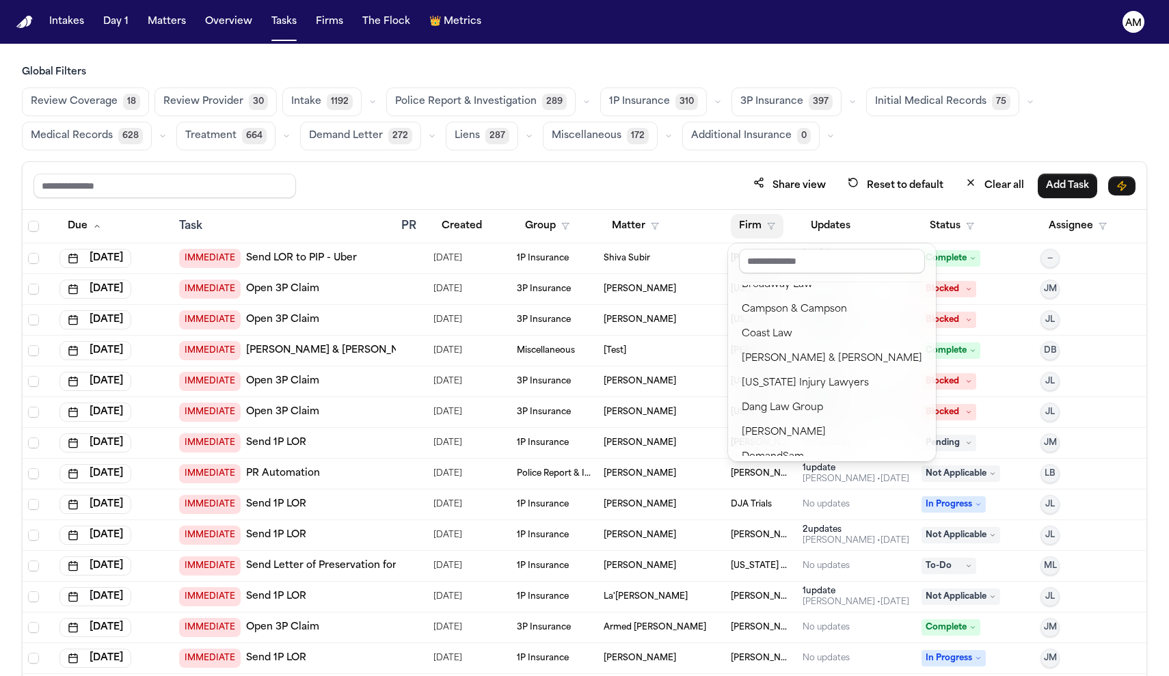
scroll to position [186, 0]
click at [815, 318] on button "Campson & Campson" at bounding box center [831, 308] width 197 height 25
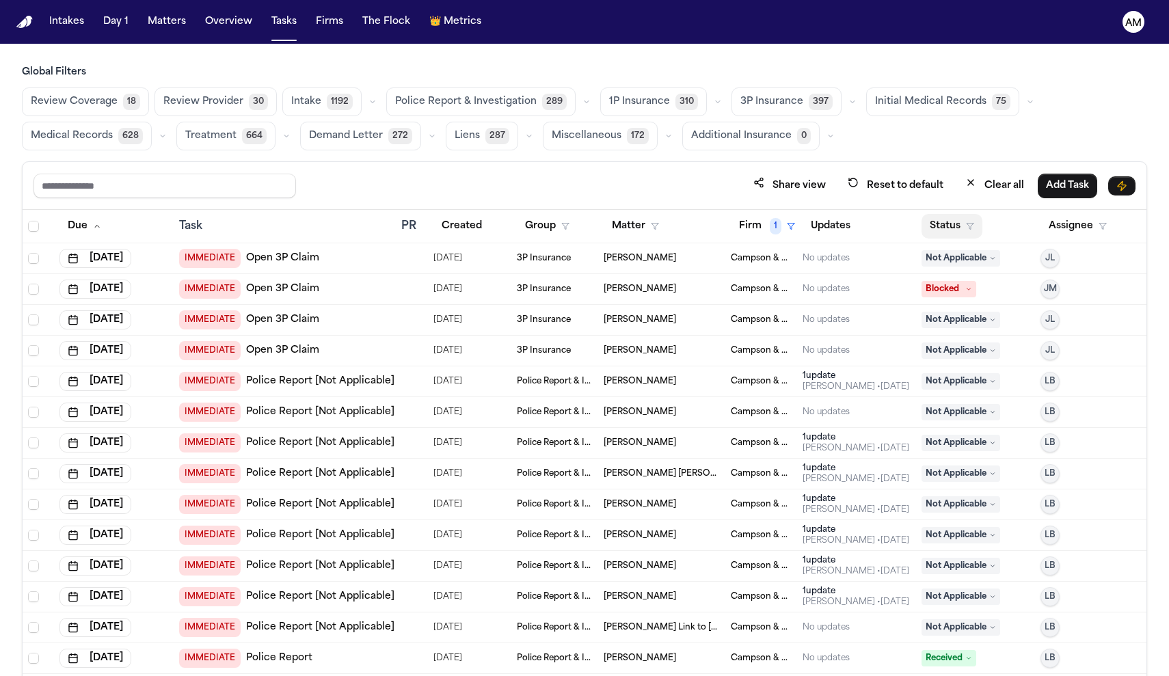
click at [964, 234] on button "Status" at bounding box center [951, 226] width 61 height 25
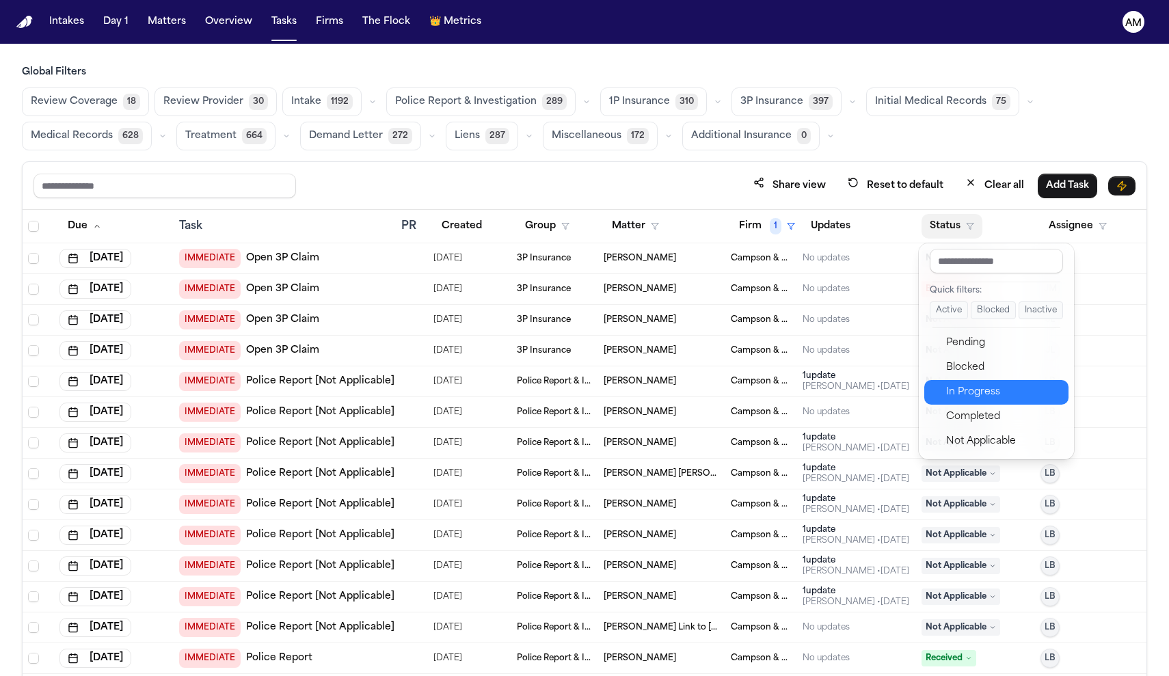
click at [979, 389] on div "In Progress" at bounding box center [1003, 392] width 114 height 16
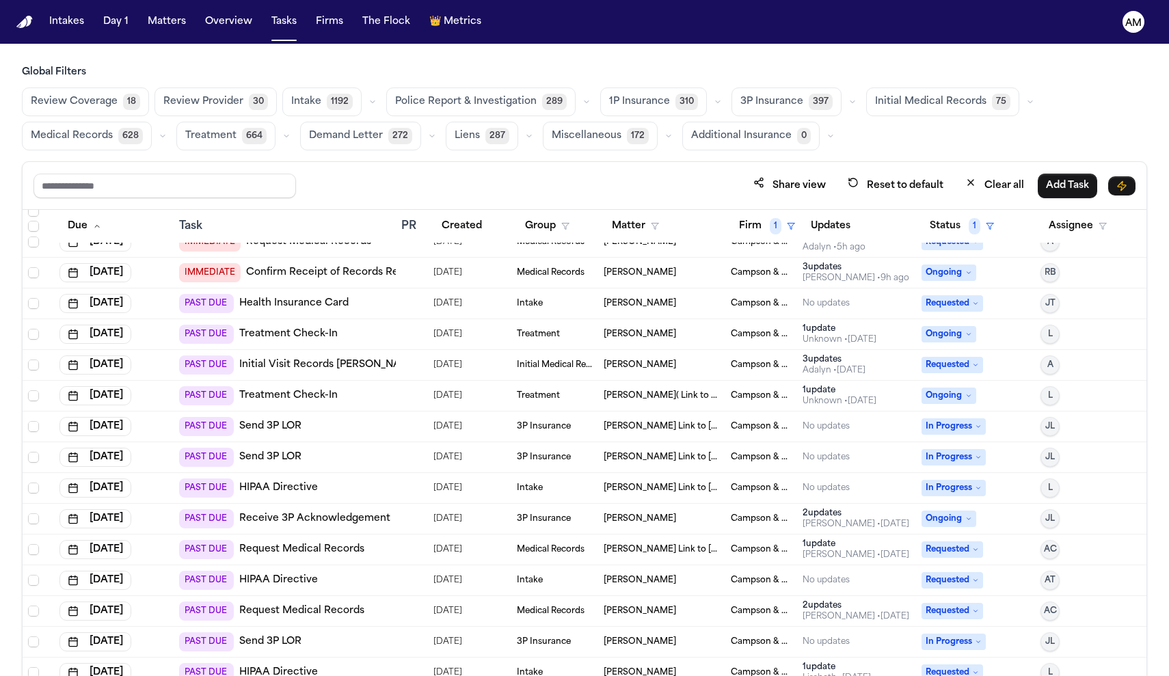
scroll to position [48, 0]
click at [108, 133] on span "Medical Records" at bounding box center [72, 136] width 82 height 14
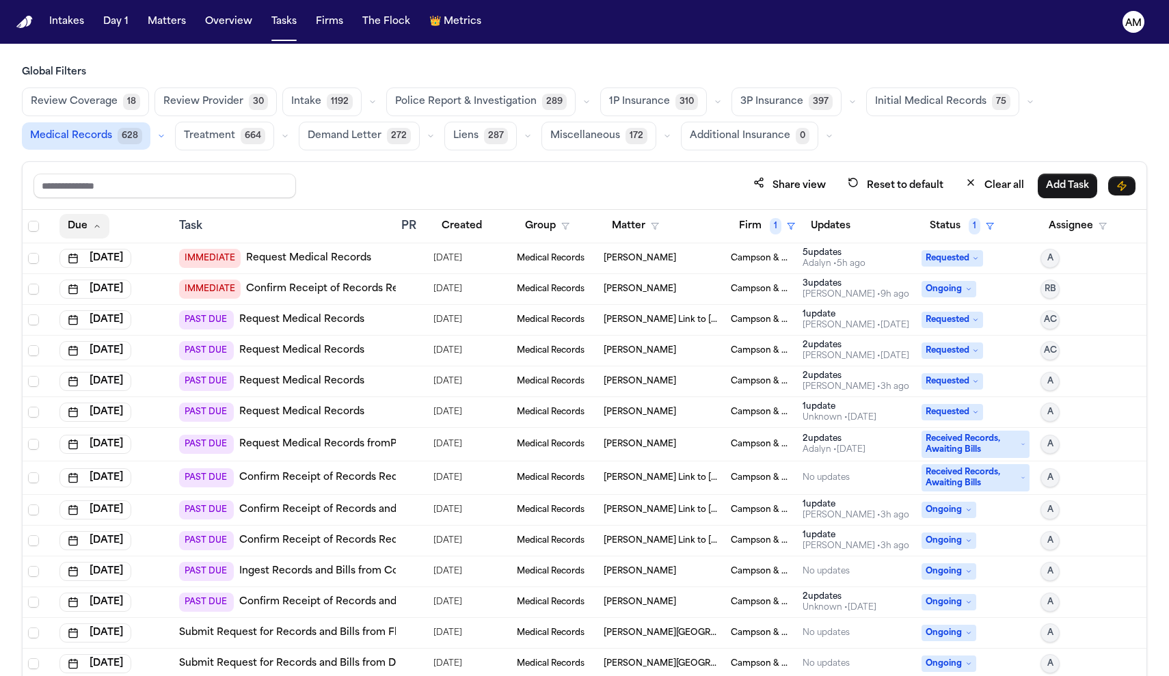
click at [98, 219] on button "Due" at bounding box center [84, 226] width 50 height 25
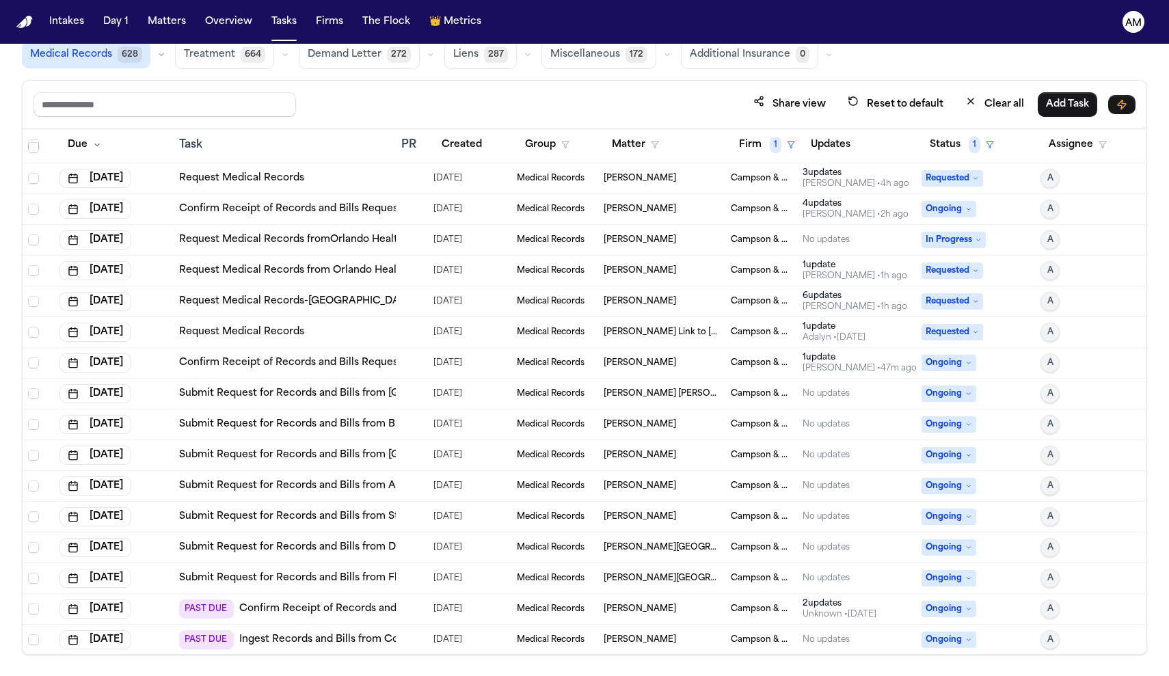
scroll to position [154, 0]
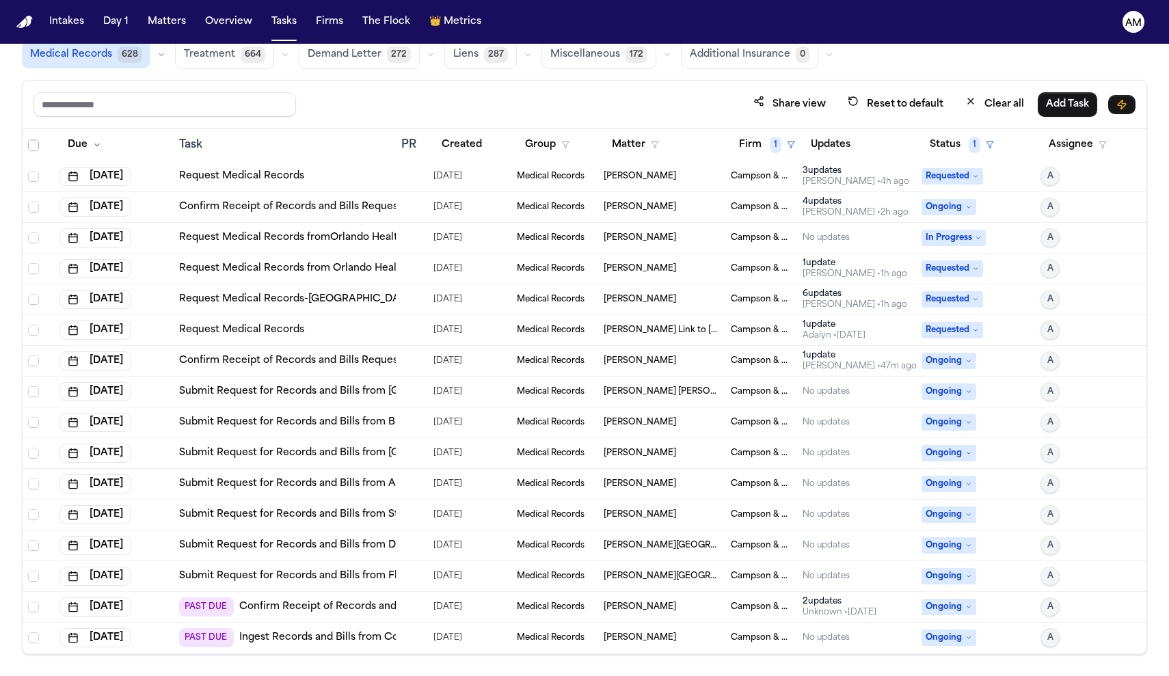
click at [344, 588] on td "Submit Request for Records and Bills from Flatbush Family Health Center at [GEO…" at bounding box center [285, 576] width 222 height 31
click at [347, 582] on link "Submit Request for Records and Bills from Flatbush Family Health Center at [GEO…" at bounding box center [419, 576] width 480 height 14
